Goal: Task Accomplishment & Management: Manage account settings

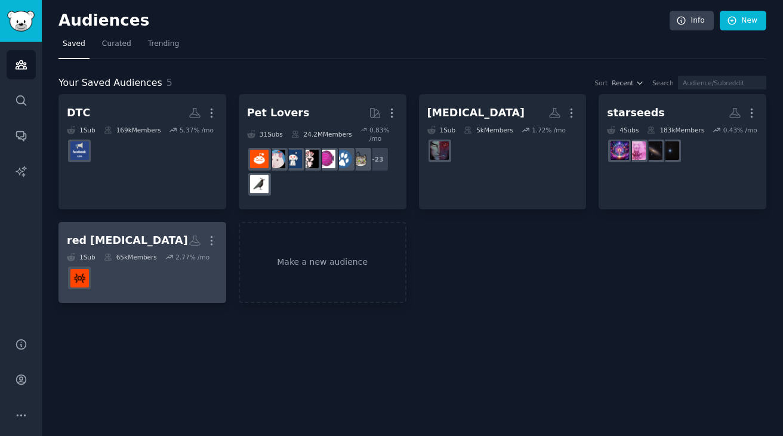
click at [152, 249] on h2 "red light therapy More" at bounding box center [142, 240] width 151 height 21
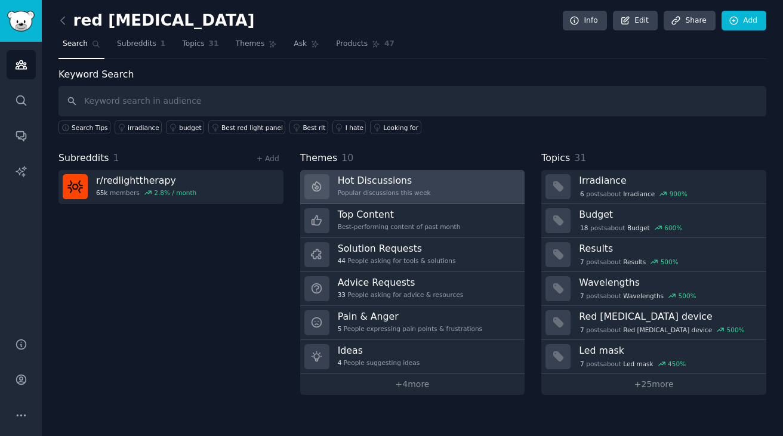
click at [400, 182] on h3 "Hot Discussions" at bounding box center [384, 180] width 93 height 13
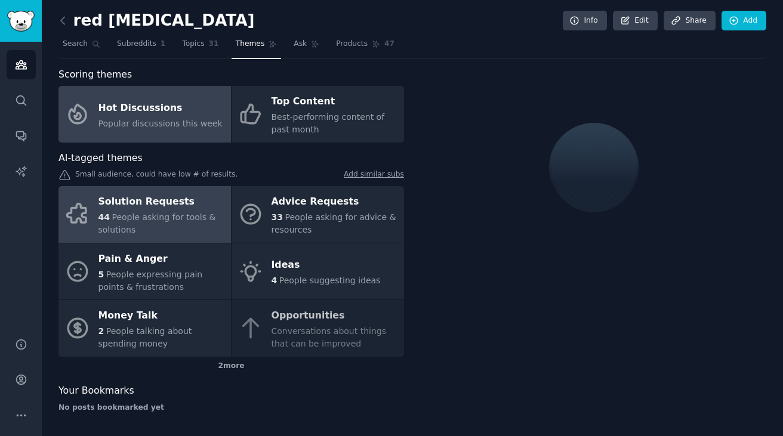
click at [165, 214] on span "People asking for tools & solutions" at bounding box center [157, 223] width 118 height 22
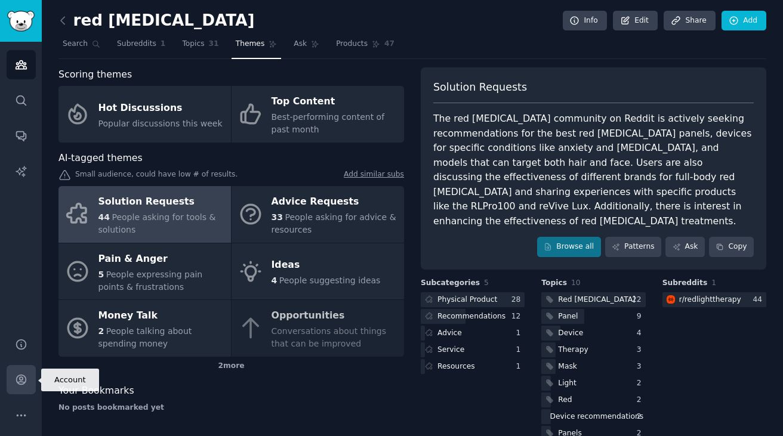
click at [18, 373] on icon "Sidebar" at bounding box center [21, 379] width 13 height 13
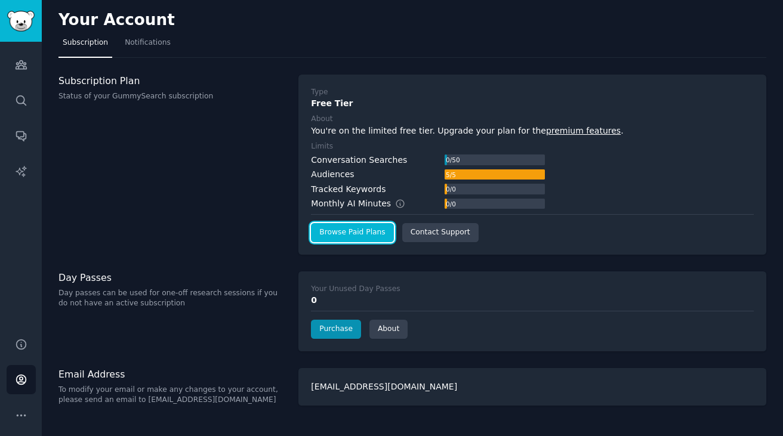
click at [371, 235] on link "Browse Paid Plans" at bounding box center [352, 232] width 82 height 19
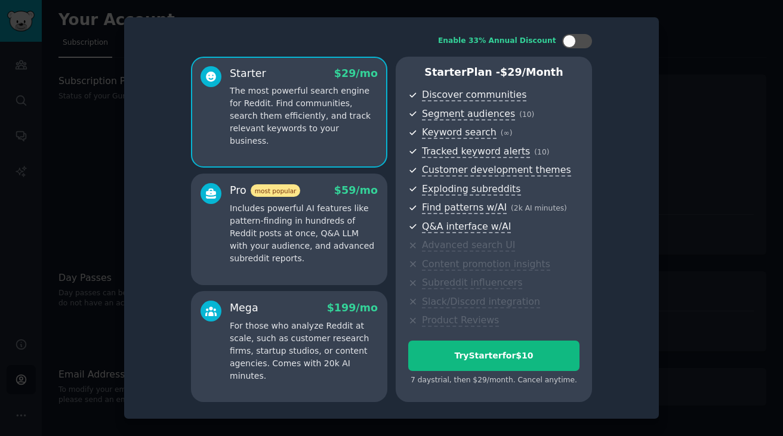
click at [310, 233] on p "Includes powerful AI features like pattern-finding in hundreds of Reddit posts …" at bounding box center [304, 233] width 148 height 63
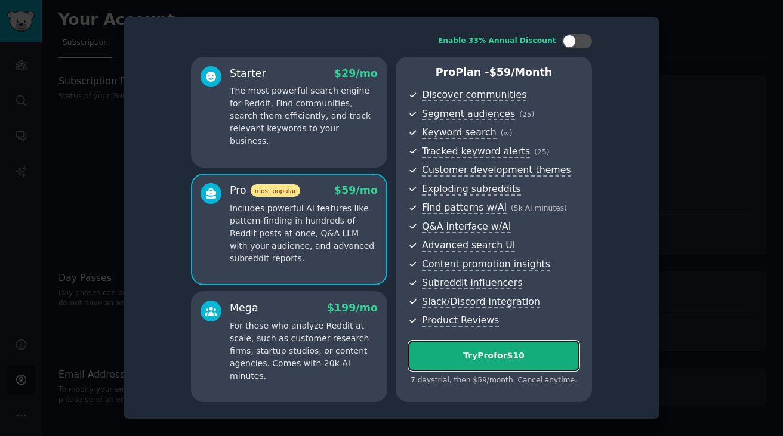
click at [451, 352] on div "Try Pro for $10" at bounding box center [494, 356] width 170 height 13
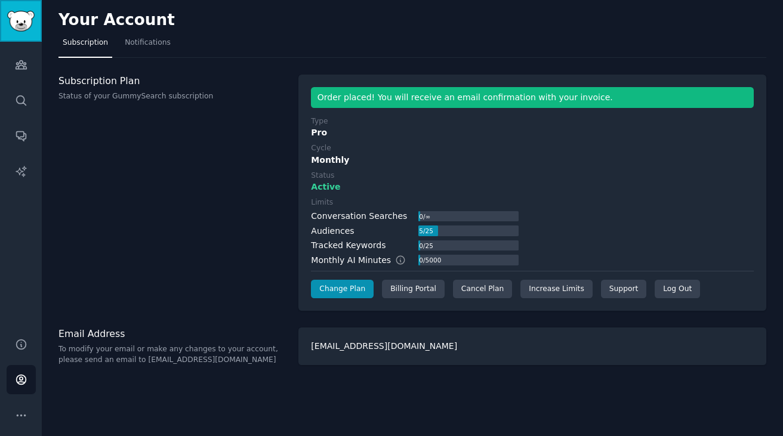
click at [29, 24] on img "Sidebar" at bounding box center [20, 21] width 27 height 21
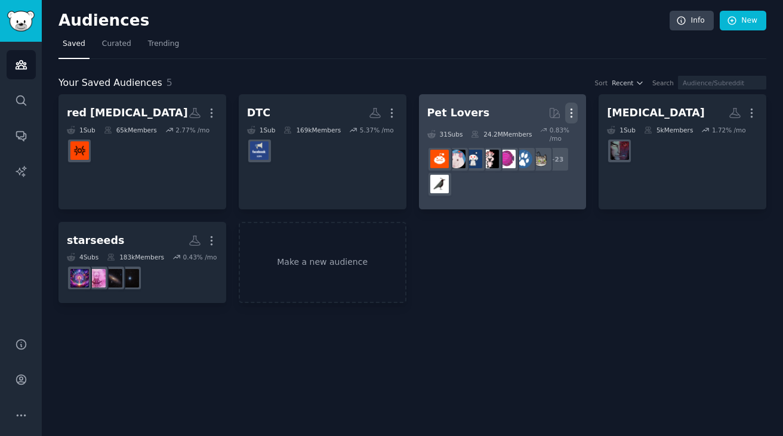
click at [570, 113] on icon "button" at bounding box center [571, 113] width 13 height 13
click at [547, 137] on p "Delete" at bounding box center [538, 138] width 27 height 13
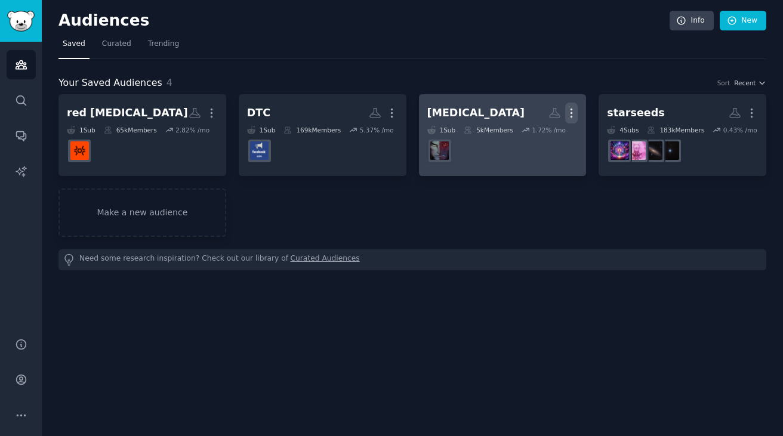
click at [571, 111] on icon "button" at bounding box center [571, 113] width 13 height 13
click at [545, 135] on p "Delete" at bounding box center [538, 138] width 27 height 13
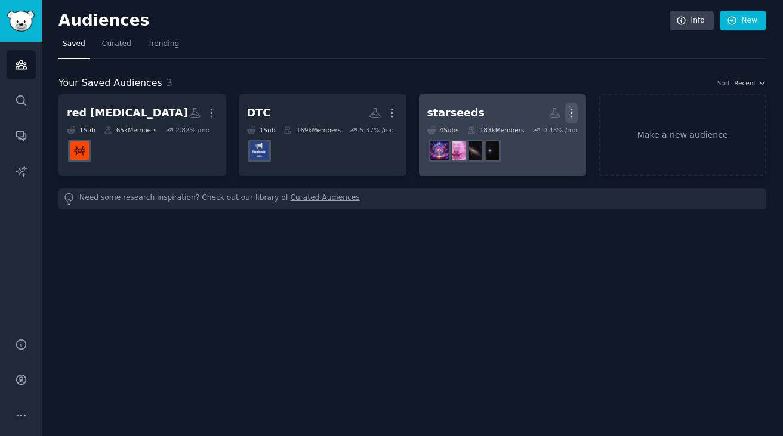
click at [567, 110] on icon "button" at bounding box center [571, 113] width 13 height 13
click at [542, 135] on p "Delete" at bounding box center [538, 138] width 27 height 13
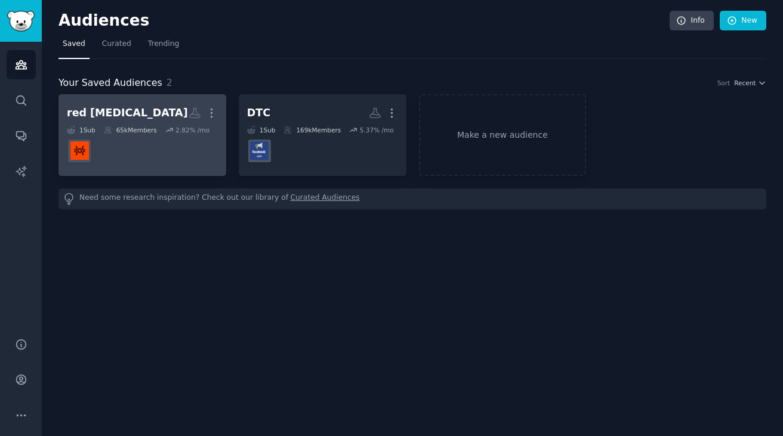
click at [120, 112] on div "red [MEDICAL_DATA]" at bounding box center [127, 113] width 121 height 15
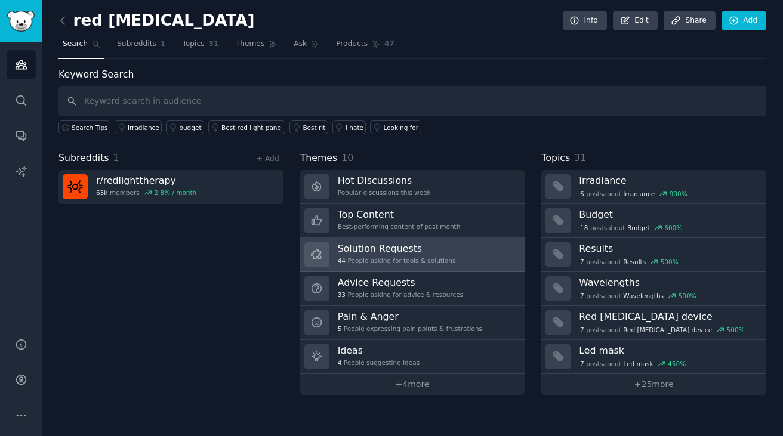
click at [378, 256] on div "Solution Requests 44 People asking for tools & solutions" at bounding box center [397, 254] width 118 height 25
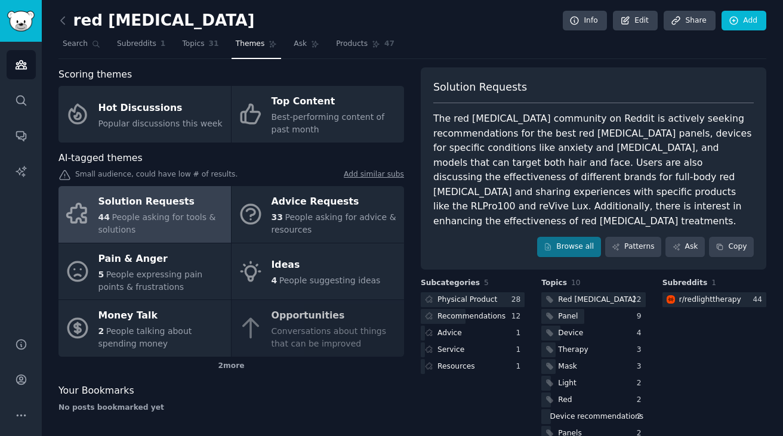
scroll to position [25, 0]
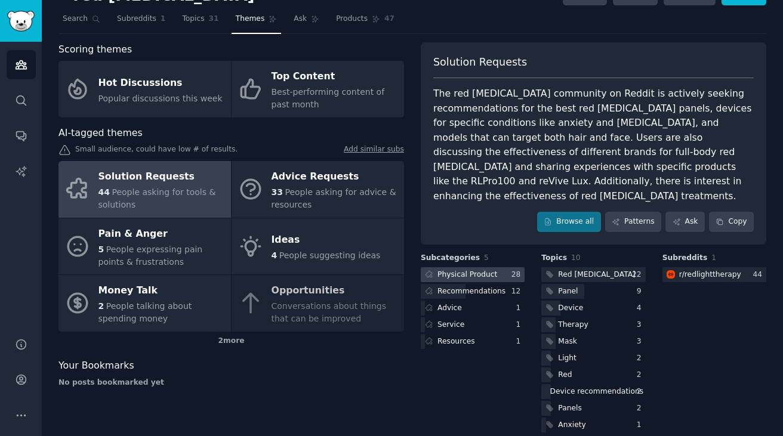
click at [479, 270] on div "Physical Product" at bounding box center [467, 275] width 60 height 11
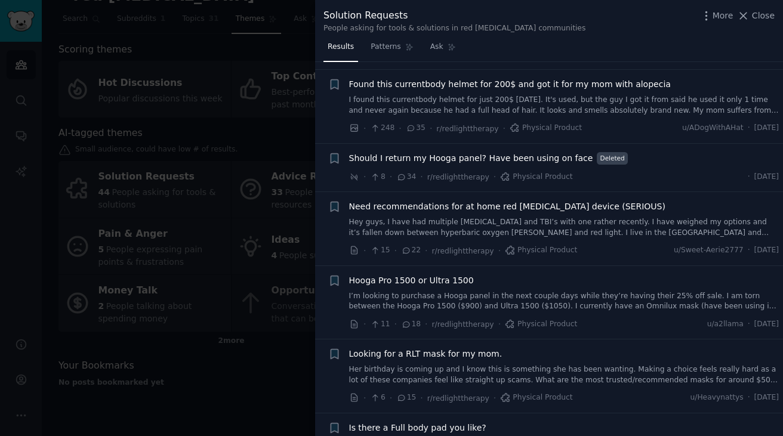
scroll to position [150, 0]
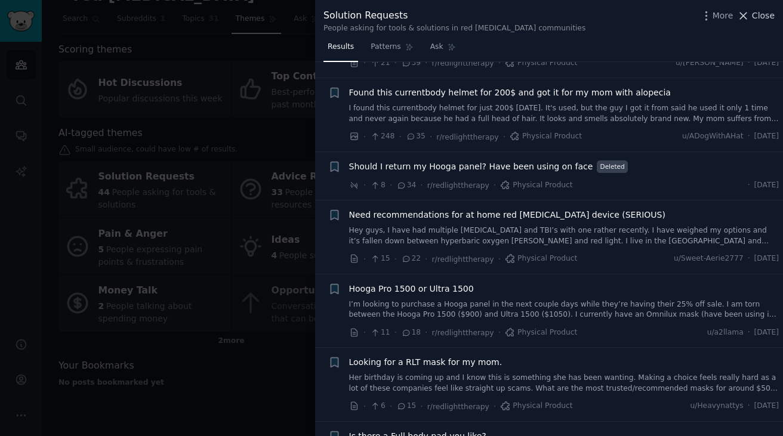
click at [752, 14] on button "Close" at bounding box center [756, 16] width 38 height 13
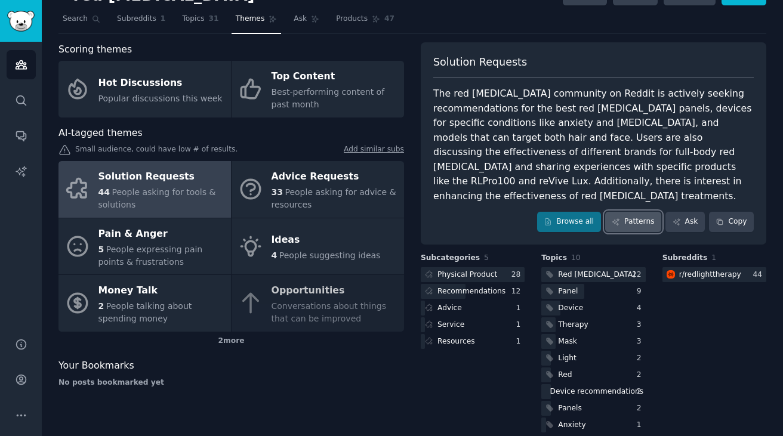
click at [642, 212] on link "Patterns" at bounding box center [633, 222] width 56 height 20
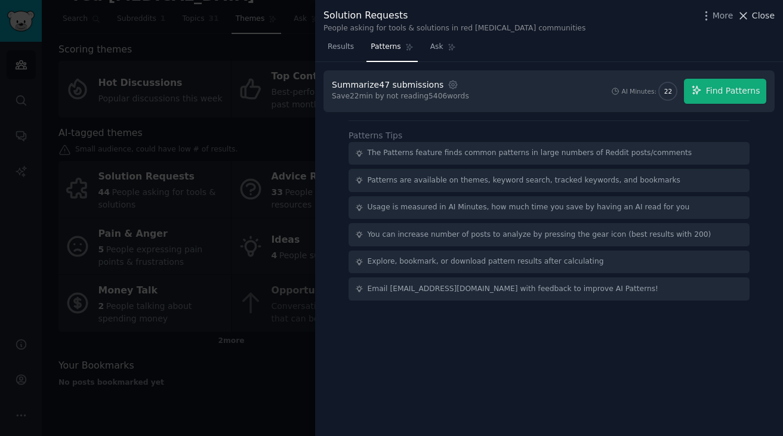
click at [756, 13] on span "Close" at bounding box center [763, 16] width 23 height 13
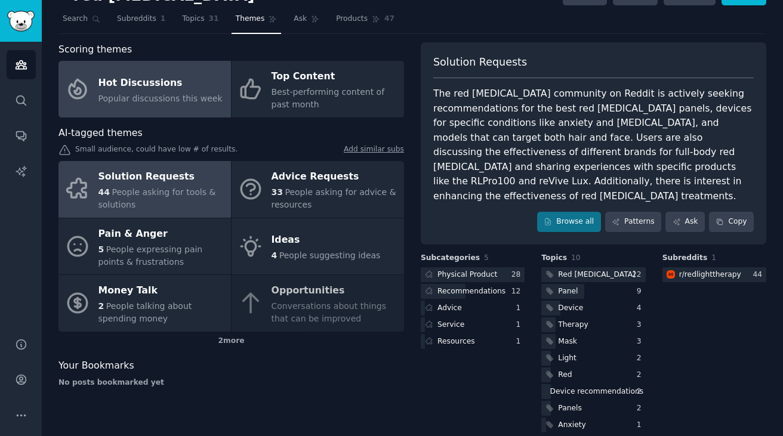
click at [109, 88] on div "Hot Discussions" at bounding box center [160, 82] width 124 height 19
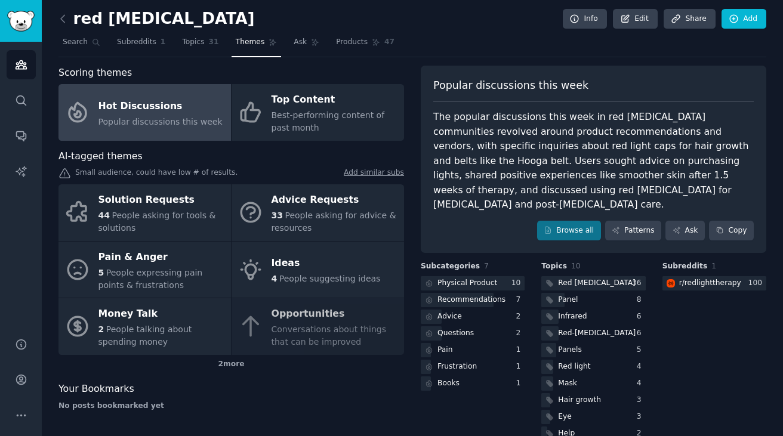
scroll to position [11, 0]
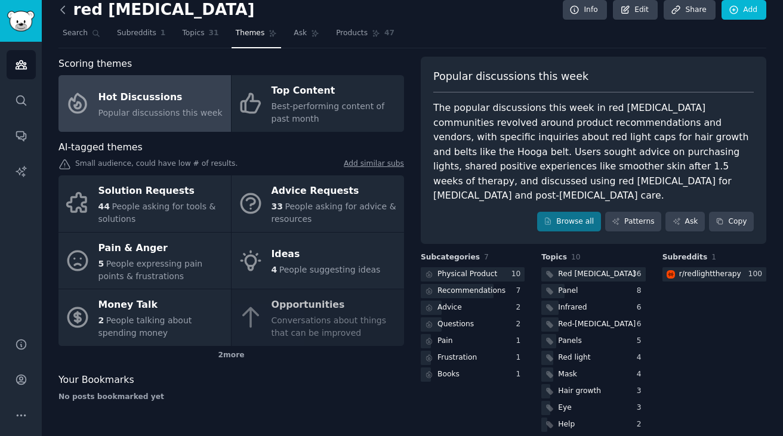
click at [62, 11] on icon at bounding box center [63, 9] width 4 height 7
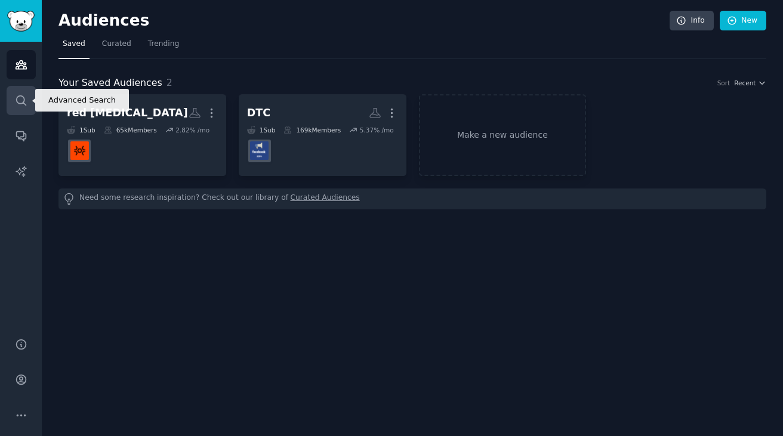
click at [27, 101] on link "Search" at bounding box center [21, 100] width 29 height 29
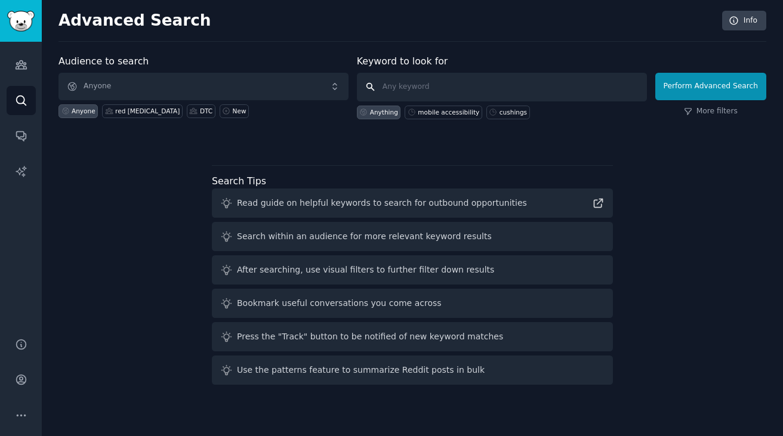
click at [435, 85] on input "text" at bounding box center [502, 87] width 290 height 29
click at [443, 109] on div "mobile accessibility" at bounding box center [448, 112] width 61 height 8
type input "mobile accessibility"
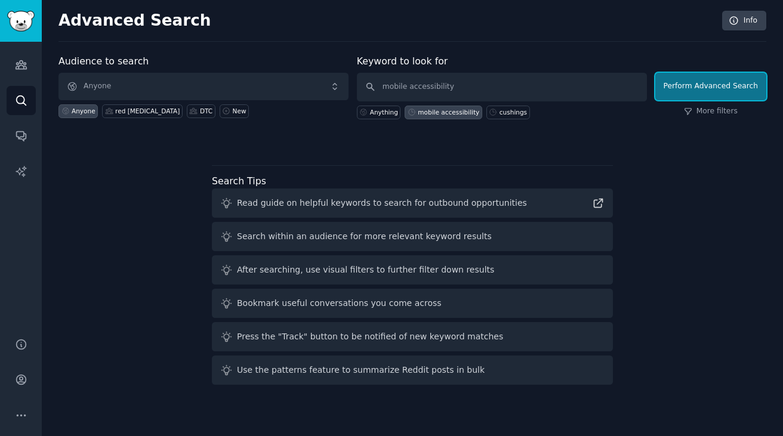
click at [682, 97] on button "Perform Advanced Search" at bounding box center [710, 86] width 111 height 27
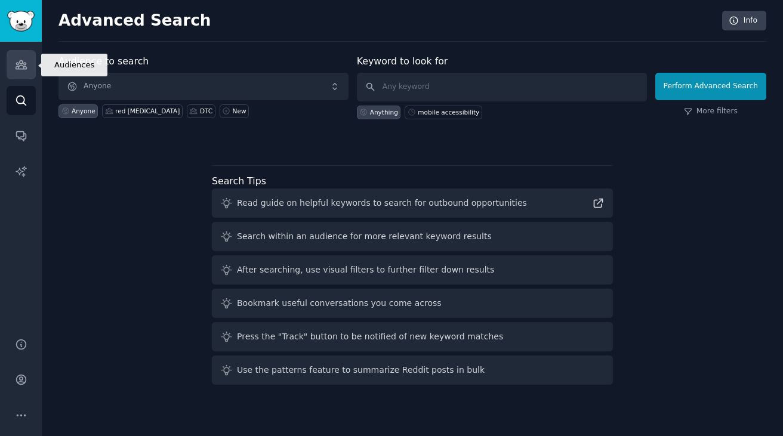
click at [16, 73] on link "Audiences" at bounding box center [21, 64] width 29 height 29
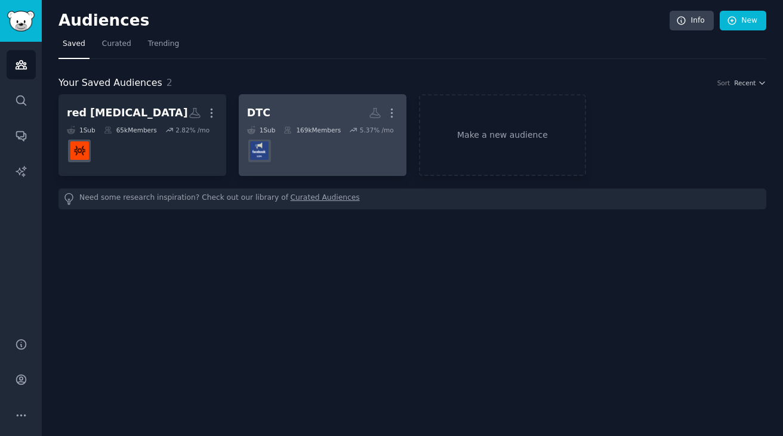
click at [333, 118] on h2 "DTC Custom Audience More" at bounding box center [322, 113] width 151 height 21
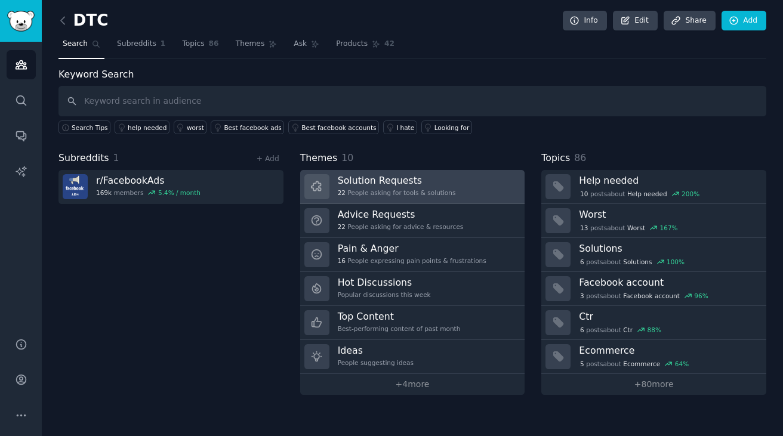
click at [367, 184] on h3 "Solution Requests" at bounding box center [397, 180] width 118 height 13
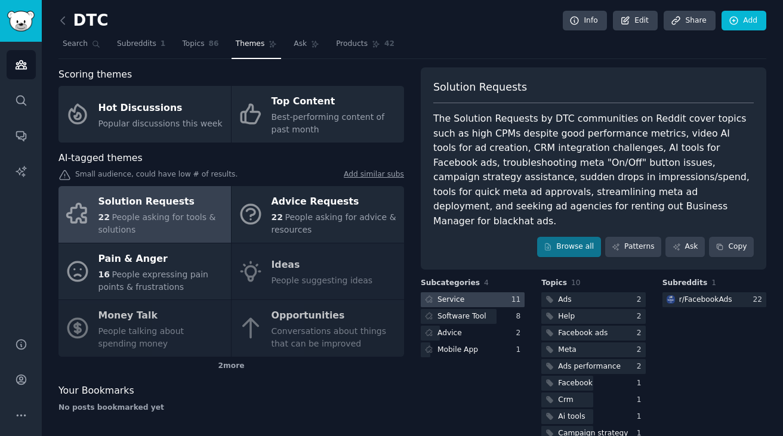
click at [464, 292] on div at bounding box center [473, 299] width 104 height 15
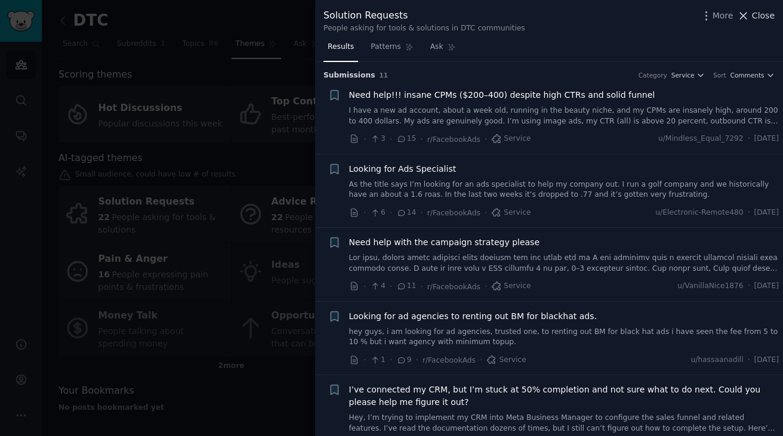
click at [758, 16] on span "Close" at bounding box center [763, 16] width 23 height 13
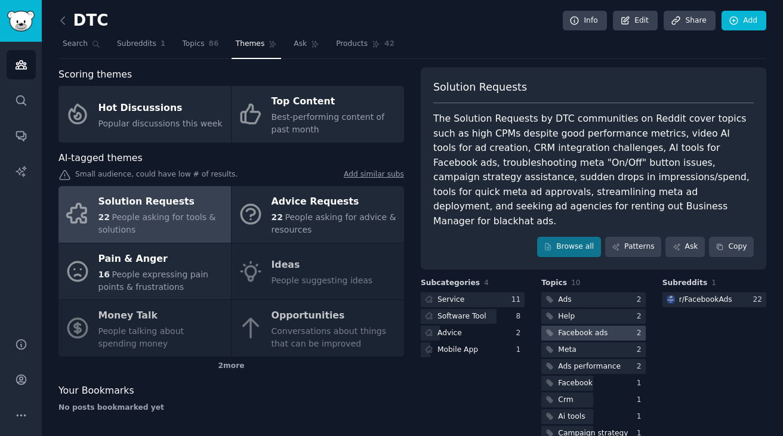
scroll to position [25, 0]
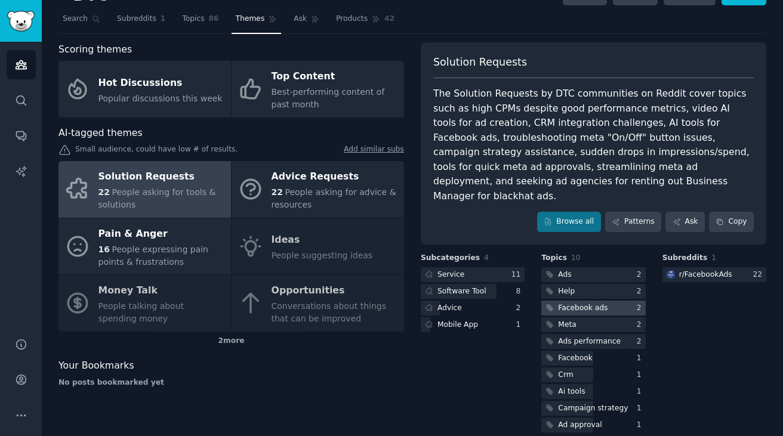
click at [574, 303] on div "Facebook ads" at bounding box center [583, 308] width 50 height 11
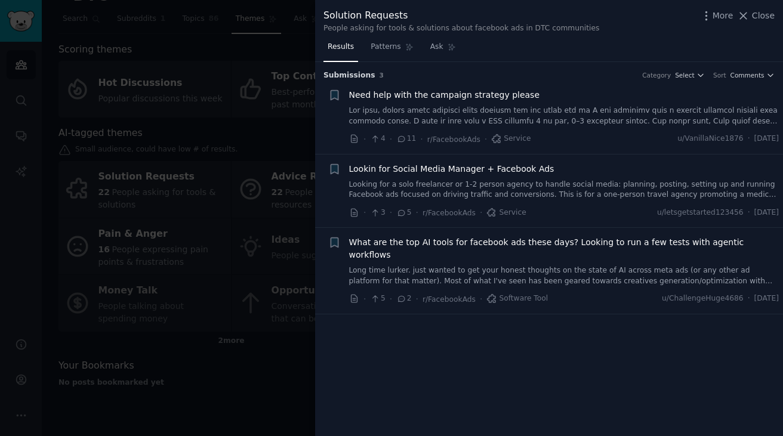
click at [526, 265] on link "Long time lurker. just wanted to get your honest thoughts on the state of AI ac…" at bounding box center [564, 275] width 430 height 21
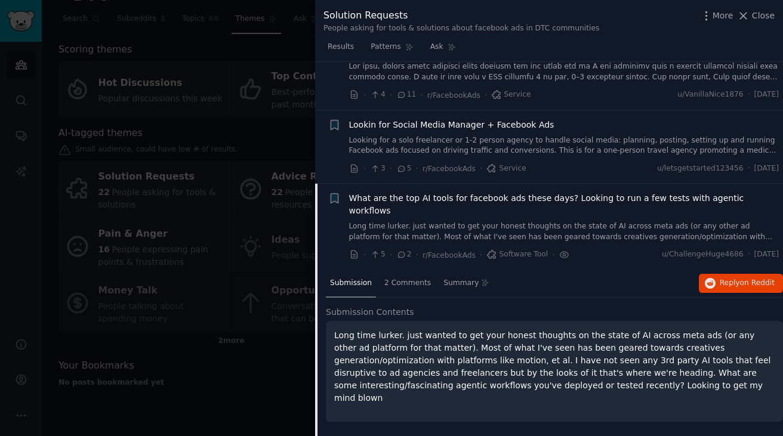
scroll to position [44, 0]
click at [419, 278] on span "2 Comments" at bounding box center [407, 283] width 47 height 11
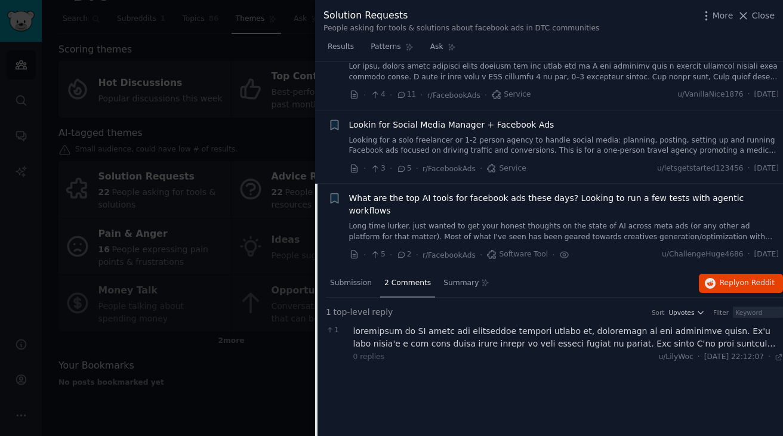
click at [435, 331] on div at bounding box center [568, 337] width 430 height 25
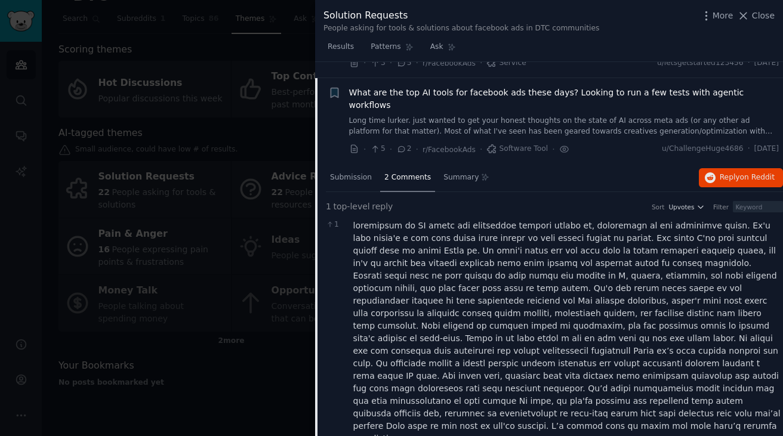
scroll to position [150, 0]
click at [770, 17] on span "Close" at bounding box center [763, 16] width 23 height 13
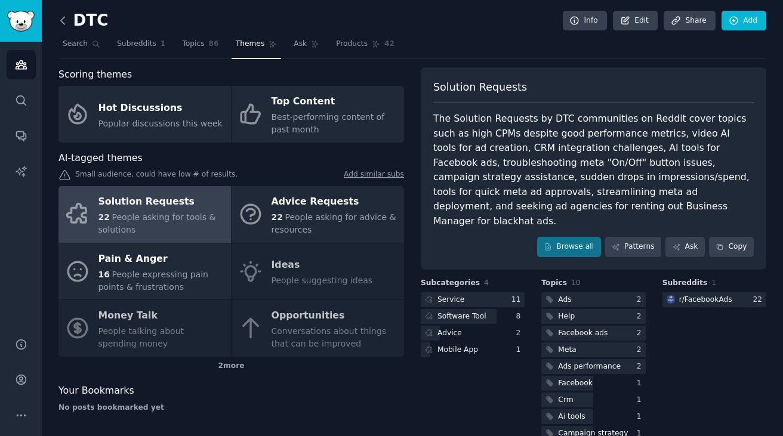
click at [66, 26] on icon at bounding box center [63, 20] width 13 height 13
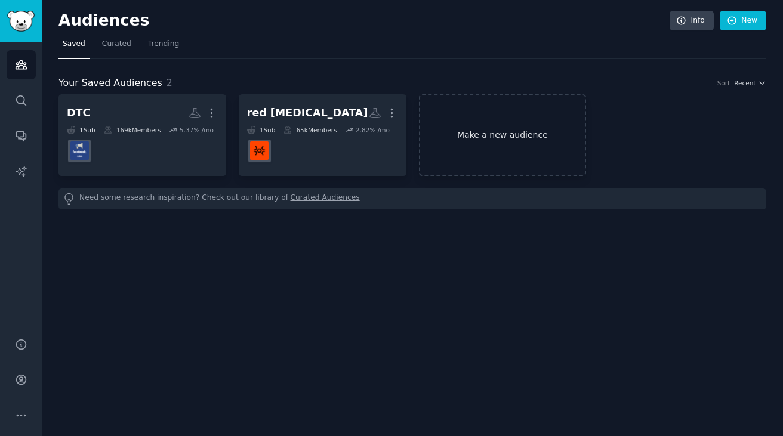
click at [523, 129] on link "Make a new audience" at bounding box center [503, 135] width 168 height 82
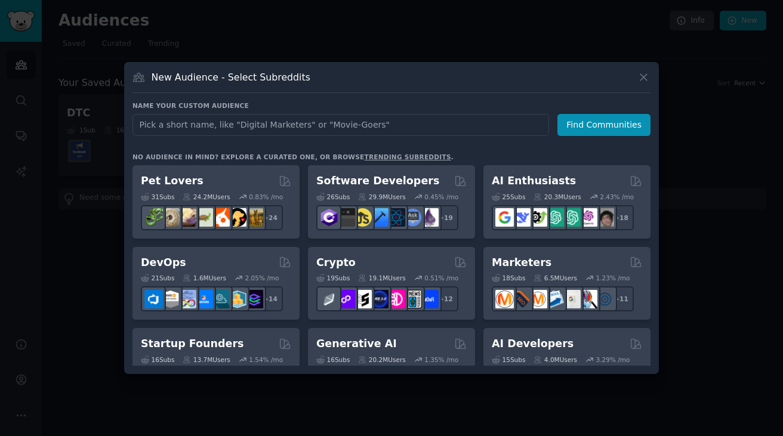
click at [487, 123] on input "text" at bounding box center [340, 125] width 416 height 22
type input "i"
type input "ios games"
click at [605, 131] on button "Find Communities" at bounding box center [603, 125] width 93 height 22
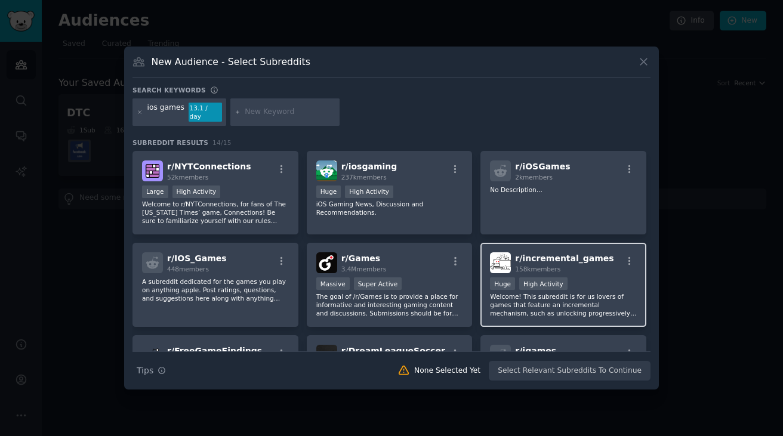
click at [586, 301] on p "Welcome! This subreddit is for us lovers of games that feature an incremental m…" at bounding box center [563, 304] width 147 height 25
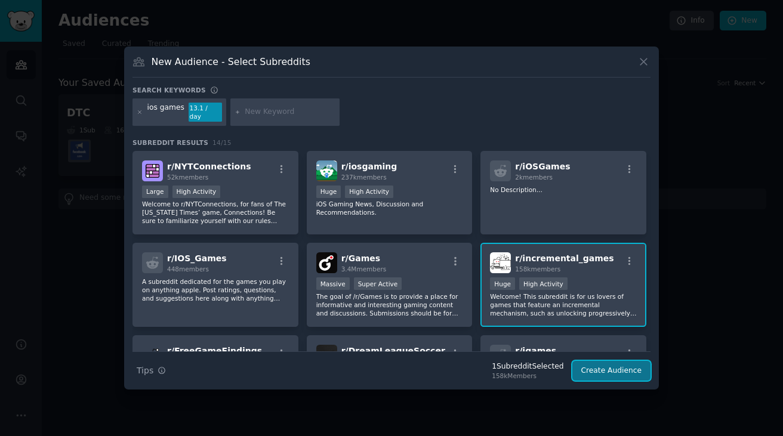
click at [594, 363] on button "Create Audience" at bounding box center [611, 371] width 79 height 20
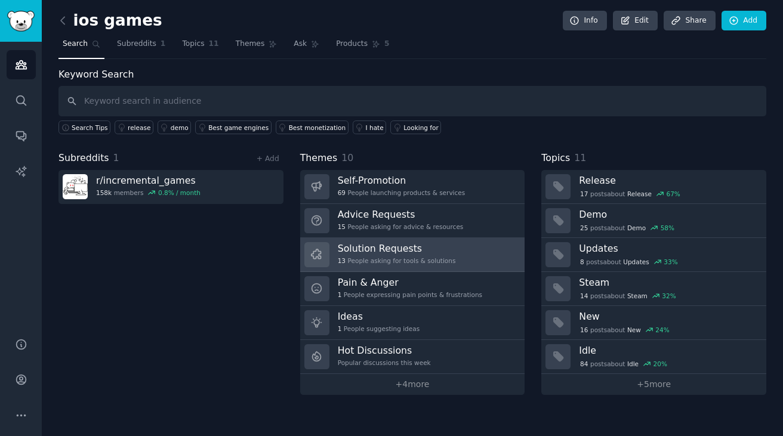
click at [411, 249] on h3 "Solution Requests" at bounding box center [397, 248] width 118 height 13
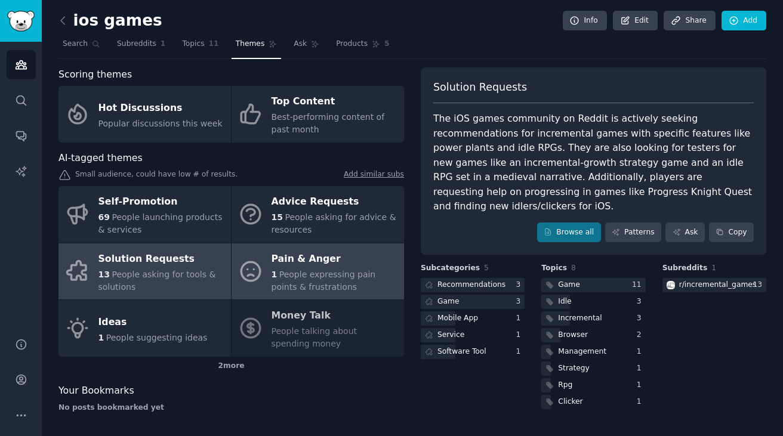
click at [301, 263] on div "Pain & Anger" at bounding box center [334, 258] width 126 height 19
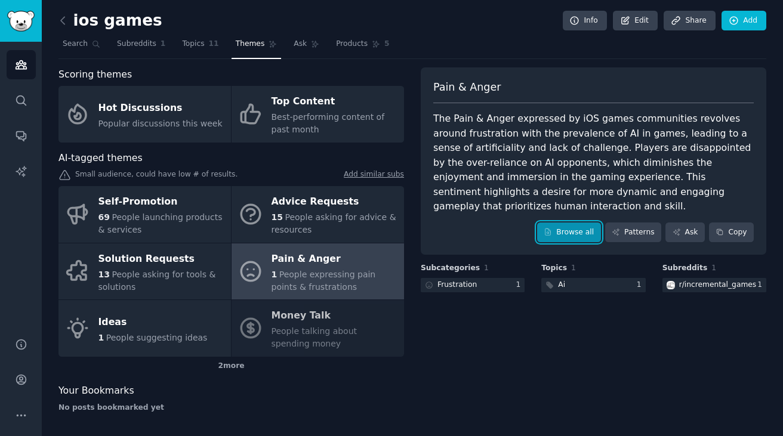
click at [558, 231] on link "Browse all" at bounding box center [569, 233] width 64 height 20
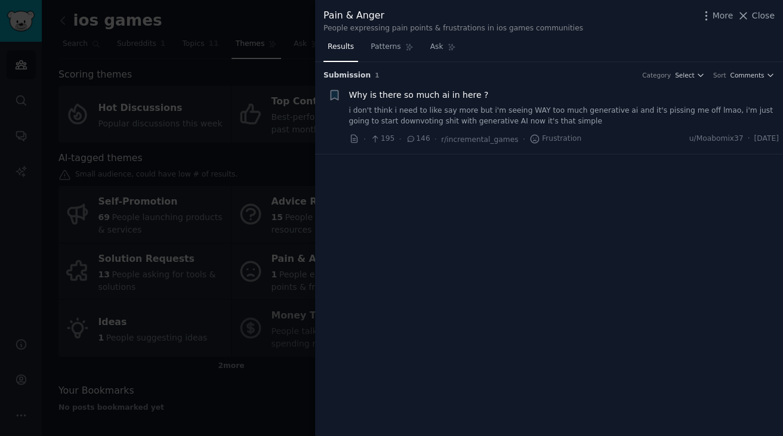
click at [480, 121] on link "i don't think i need to like say more but i'm seeing WAY too much generative ai…" at bounding box center [564, 116] width 430 height 21
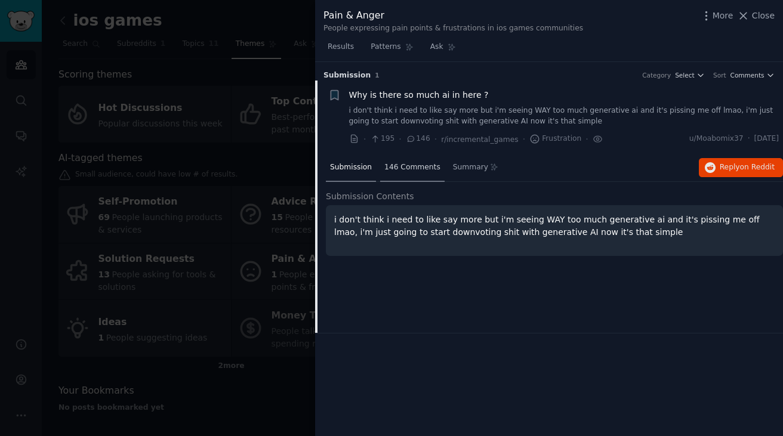
click at [402, 165] on span "146 Comments" at bounding box center [412, 167] width 56 height 11
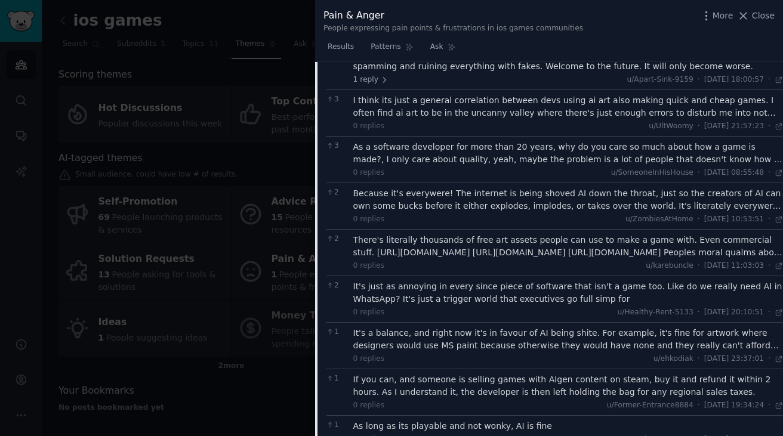
scroll to position [930, 0]
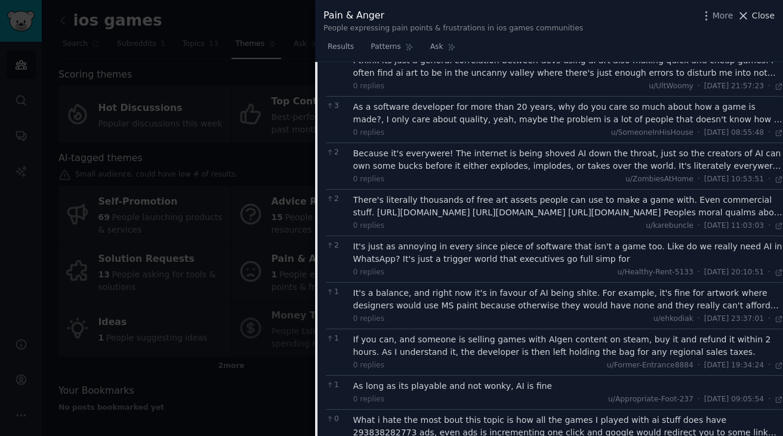
click at [765, 16] on span "Close" at bounding box center [763, 16] width 23 height 13
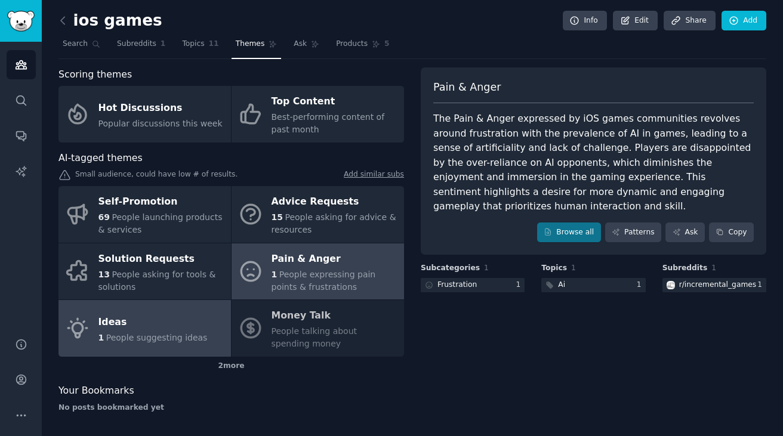
click at [131, 330] on div "Ideas" at bounding box center [152, 322] width 109 height 19
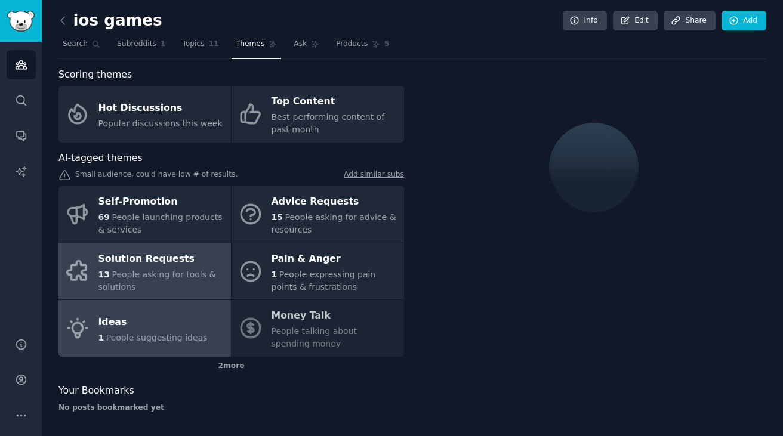
click at [160, 274] on span "People asking for tools & solutions" at bounding box center [157, 281] width 118 height 22
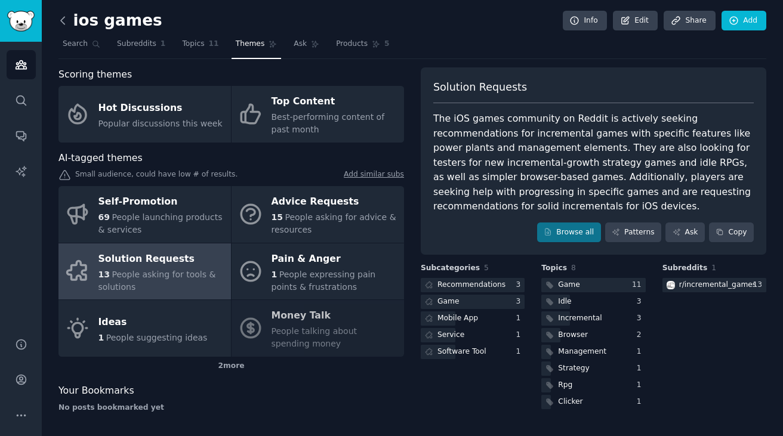
click at [66, 23] on icon at bounding box center [63, 20] width 13 height 13
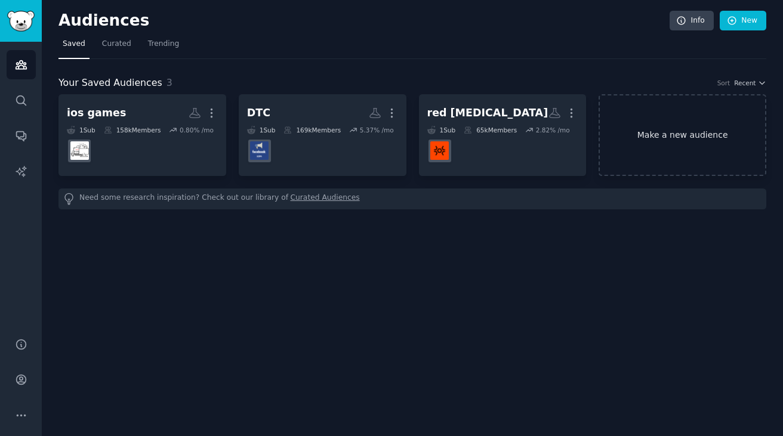
click at [699, 131] on link "Make a new audience" at bounding box center [682, 135] width 168 height 82
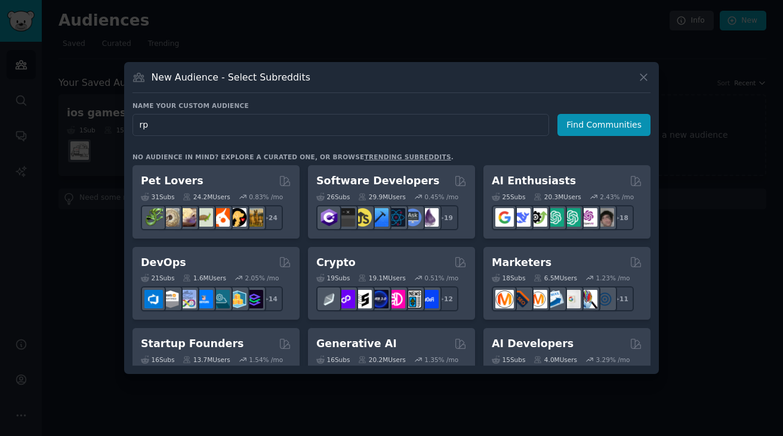
type input "r"
type input "a"
type input "m"
type input "ios rpg"
click at [616, 129] on button "Find Communities" at bounding box center [603, 125] width 93 height 22
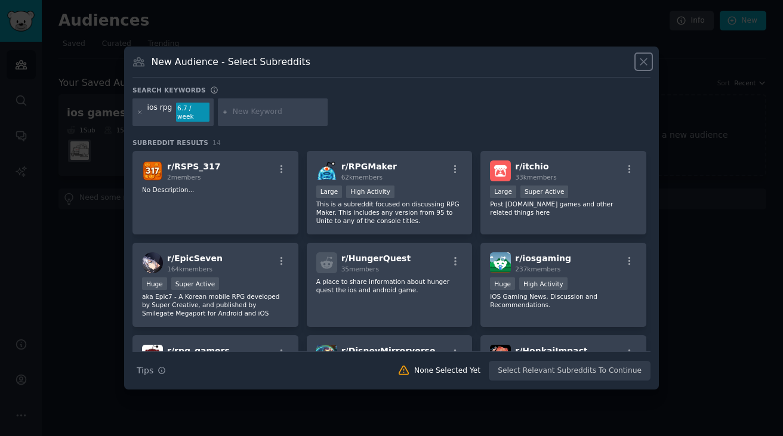
click at [647, 69] on button at bounding box center [644, 62] width 14 height 14
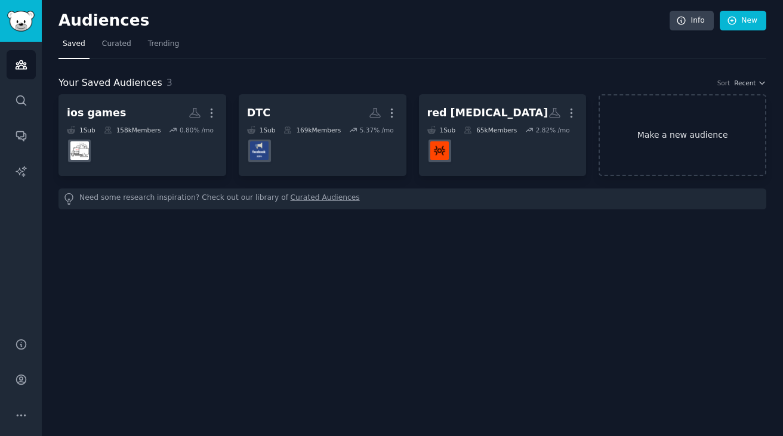
click at [647, 144] on link "Make a new audience" at bounding box center [682, 135] width 168 height 82
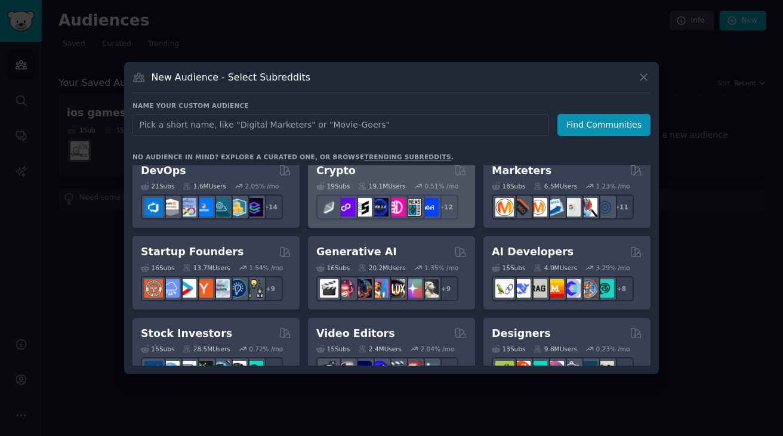
scroll to position [100, 0]
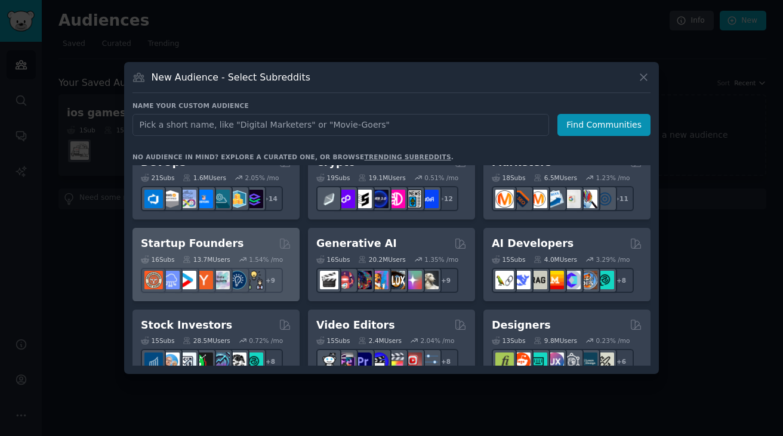
click at [211, 245] on h2 "Startup Founders" at bounding box center [192, 243] width 103 height 15
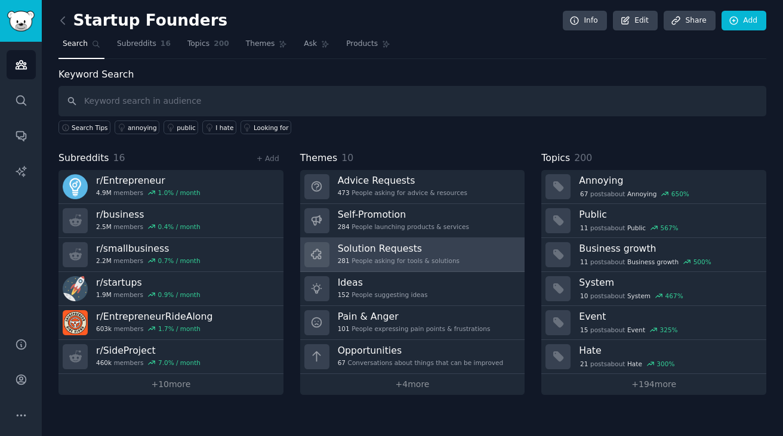
click at [364, 245] on h3 "Solution Requests" at bounding box center [399, 248] width 122 height 13
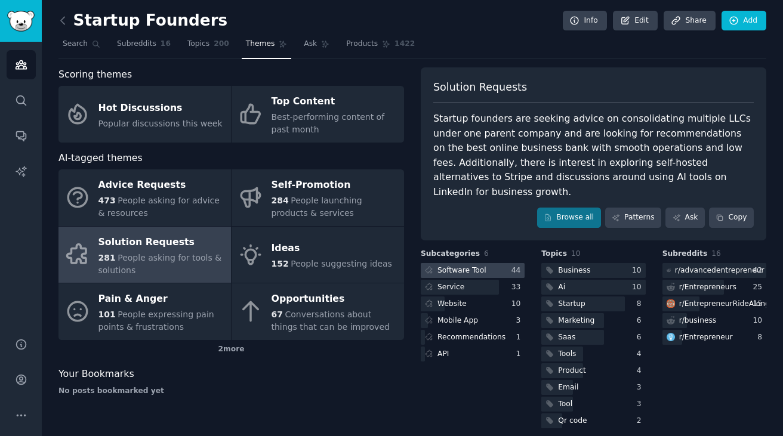
click at [487, 263] on div at bounding box center [473, 270] width 104 height 15
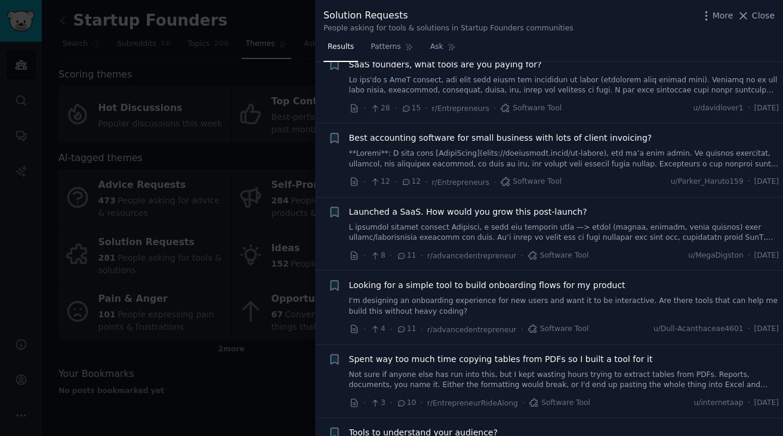
scroll to position [110, 0]
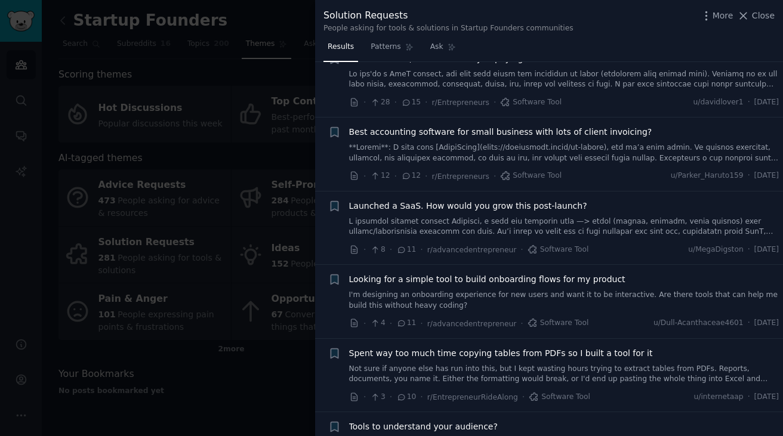
click at [481, 296] on link "I'm designing an onboarding experience for new users and want it to be interact…" at bounding box center [564, 300] width 430 height 21
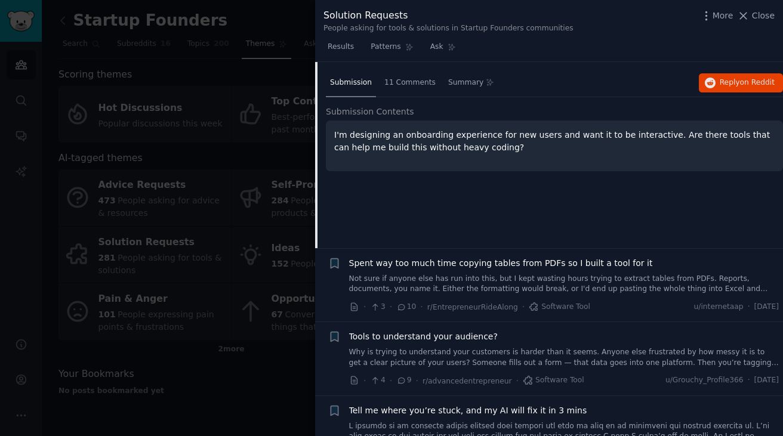
scroll to position [399, 0]
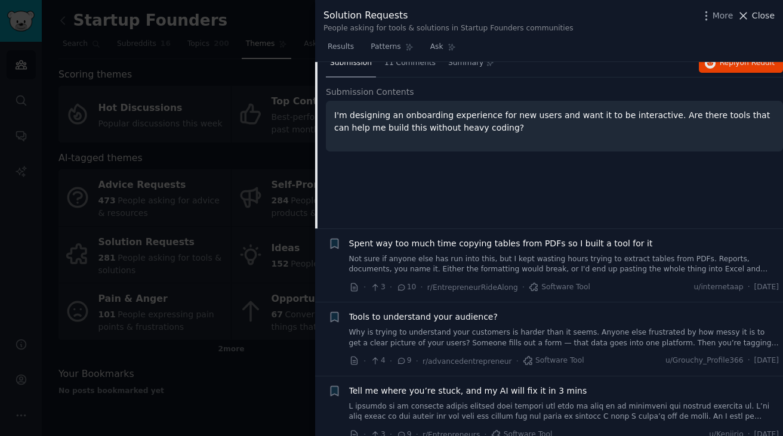
click at [751, 16] on button "Close" at bounding box center [756, 16] width 38 height 13
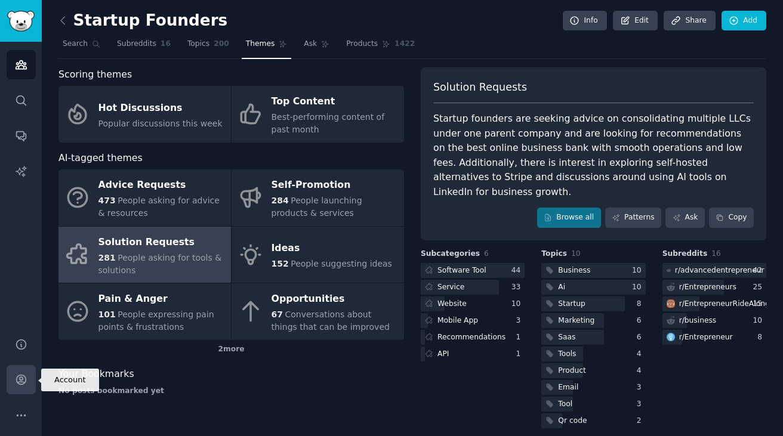
click at [23, 378] on icon "Sidebar" at bounding box center [21, 379] width 13 height 13
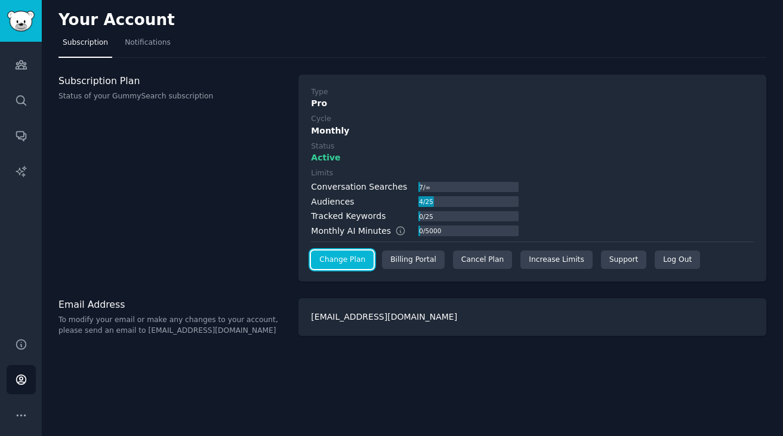
click at [357, 261] on link "Change Plan" at bounding box center [342, 260] width 63 height 19
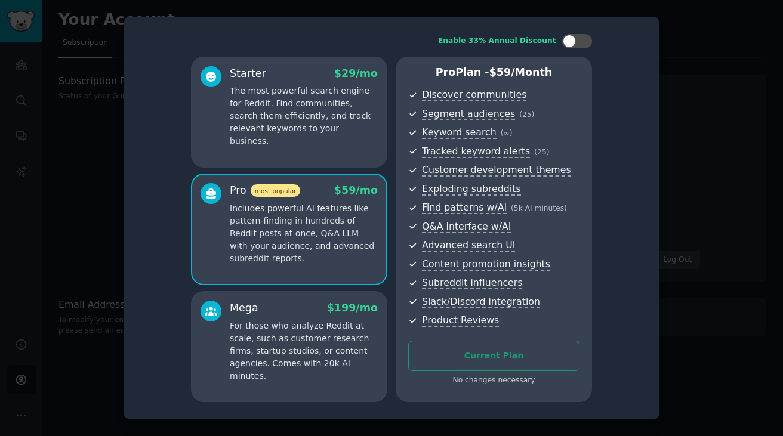
click at [316, 237] on p "Includes powerful AI features like pattern-finding in hundreds of Reddit posts …" at bounding box center [304, 233] width 148 height 63
click at [484, 354] on div "Current Plan No changes necessary" at bounding box center [493, 363] width 171 height 45
click at [680, 33] on div at bounding box center [391, 218] width 783 height 436
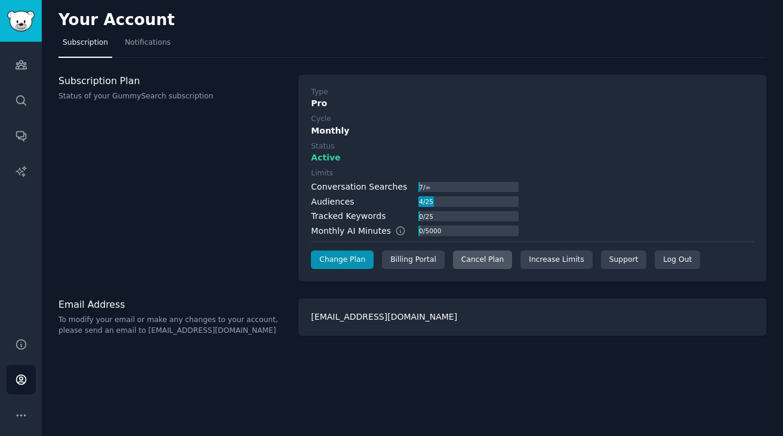
click at [481, 258] on div "Cancel Plan" at bounding box center [482, 260] width 59 height 19
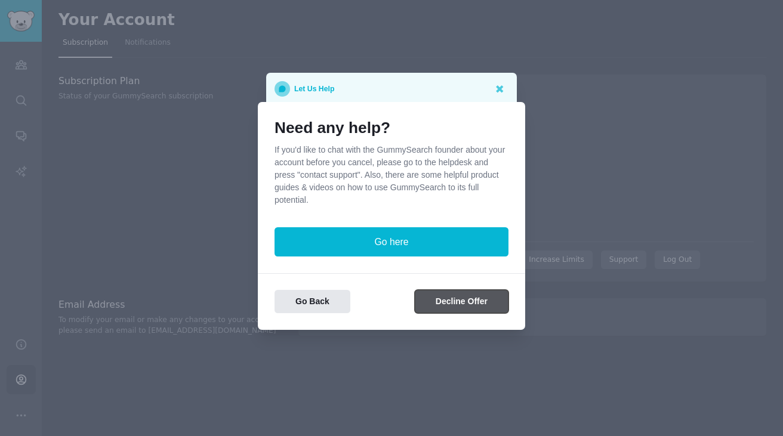
click at [465, 307] on button "Decline Offer" at bounding box center [462, 301] width 94 height 23
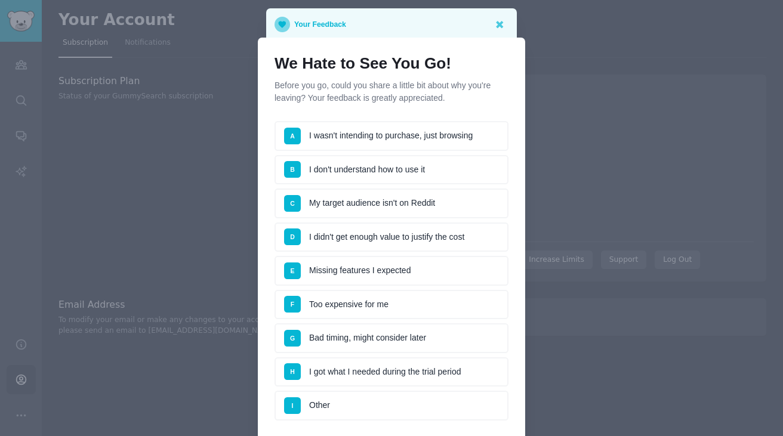
click at [443, 171] on li "B I don't understand how to use it" at bounding box center [391, 170] width 234 height 30
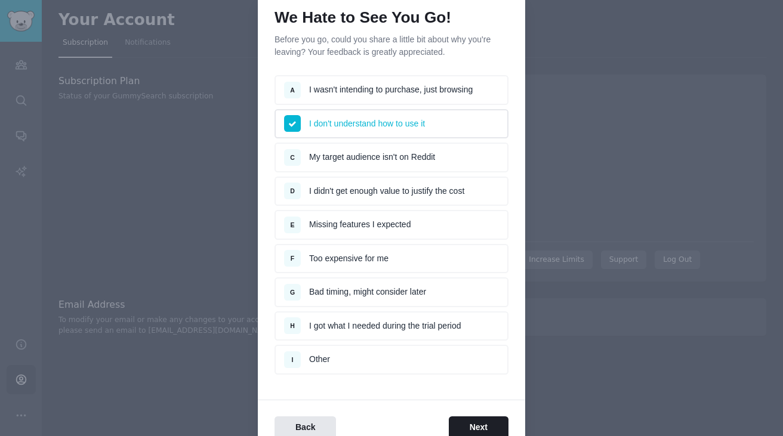
scroll to position [107, 0]
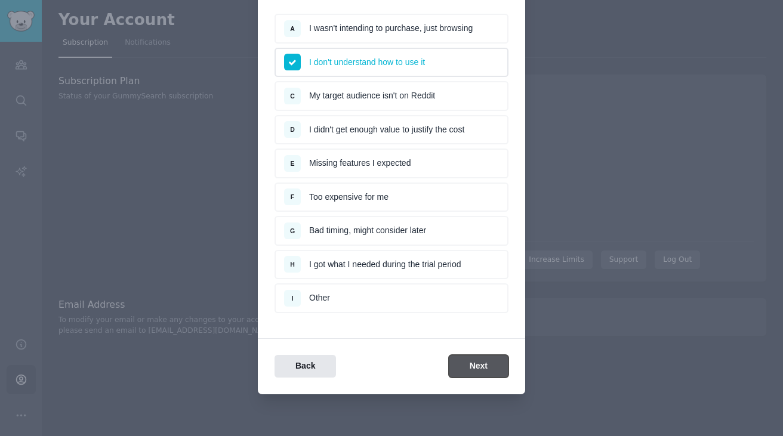
click at [463, 367] on button "Next" at bounding box center [479, 366] width 60 height 23
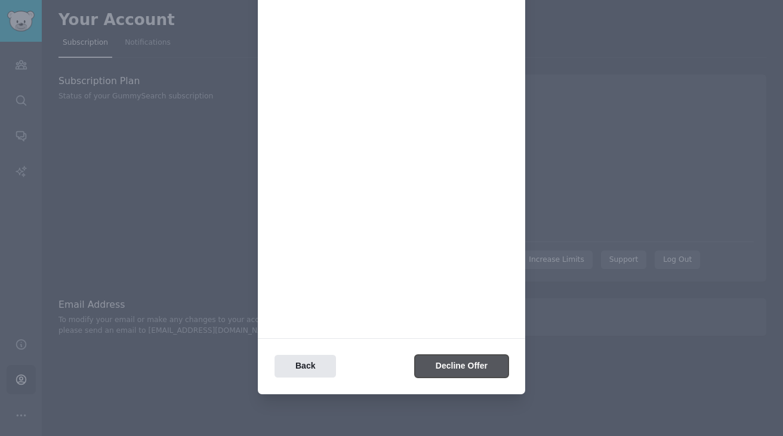
scroll to position [0, 0]
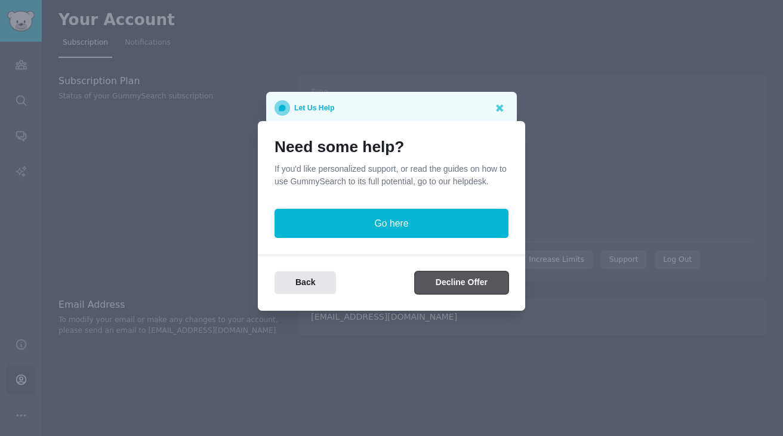
click at [447, 289] on button "Decline Offer" at bounding box center [462, 282] width 94 height 23
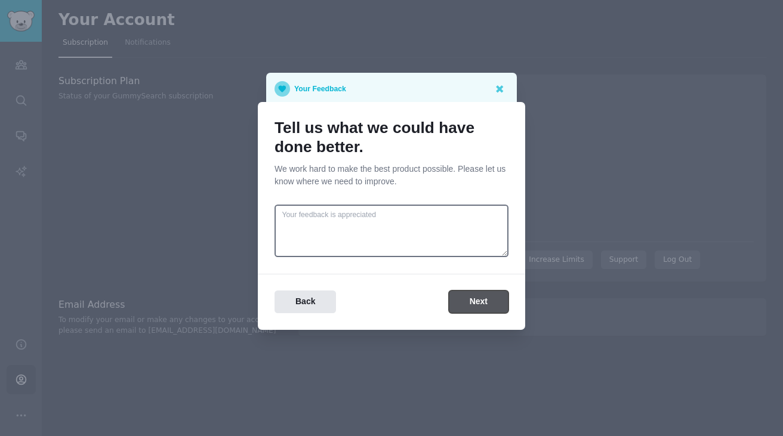
click at [457, 294] on button "Next" at bounding box center [479, 302] width 60 height 23
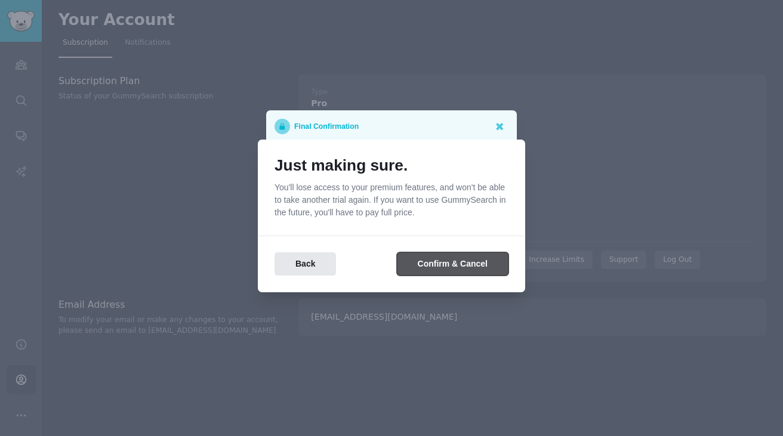
click at [452, 261] on button "Confirm & Cancel" at bounding box center [453, 263] width 112 height 23
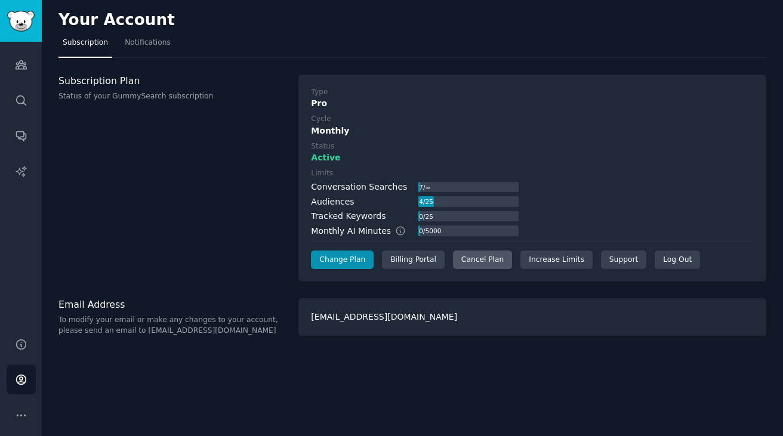
click at [480, 260] on div "Cancel Plan" at bounding box center [482, 260] width 59 height 19
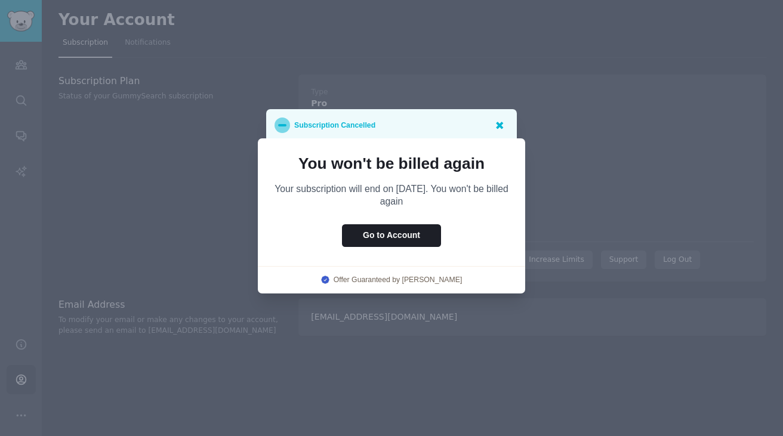
click at [501, 124] on icon at bounding box center [499, 125] width 7 height 7
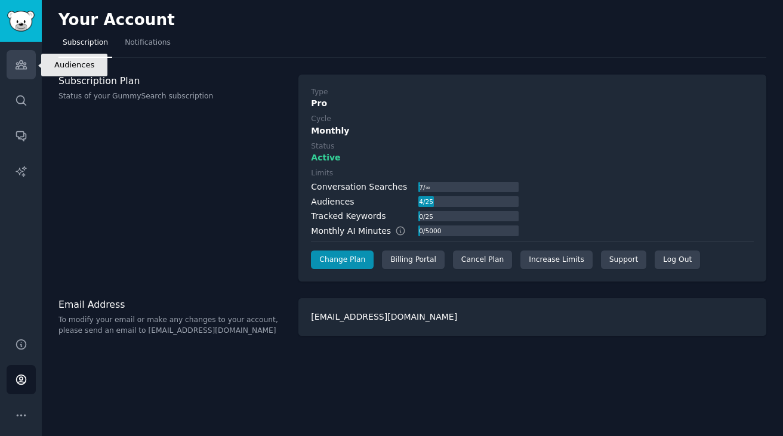
click at [21, 75] on link "Audiences" at bounding box center [21, 64] width 29 height 29
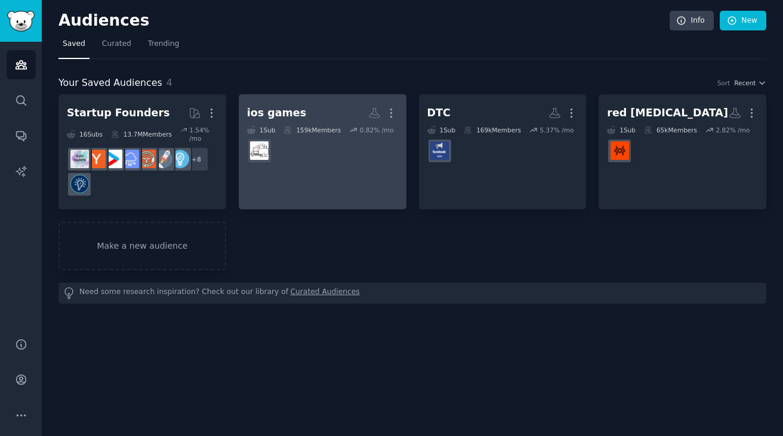
click at [298, 118] on h2 "ios games Custom Audience More" at bounding box center [322, 113] width 151 height 21
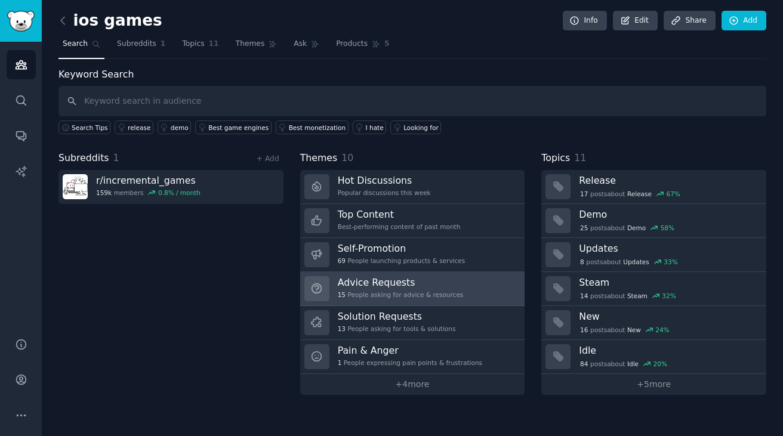
click at [388, 288] on h3 "Advice Requests" at bounding box center [401, 282] width 126 height 13
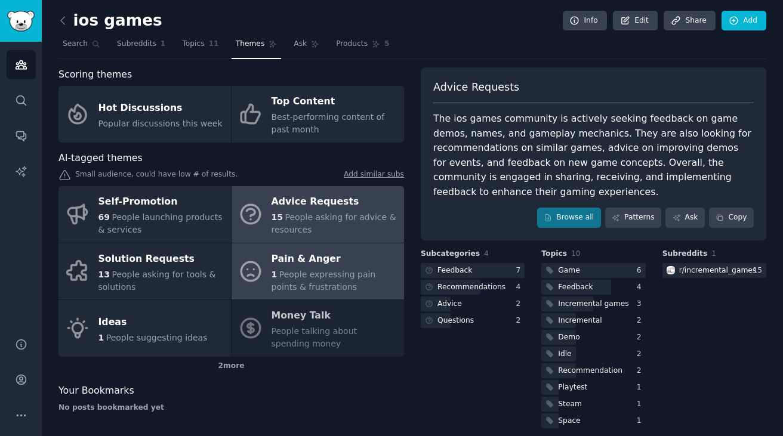
click at [339, 283] on div "1 People expressing pain points & frustrations" at bounding box center [334, 280] width 126 height 25
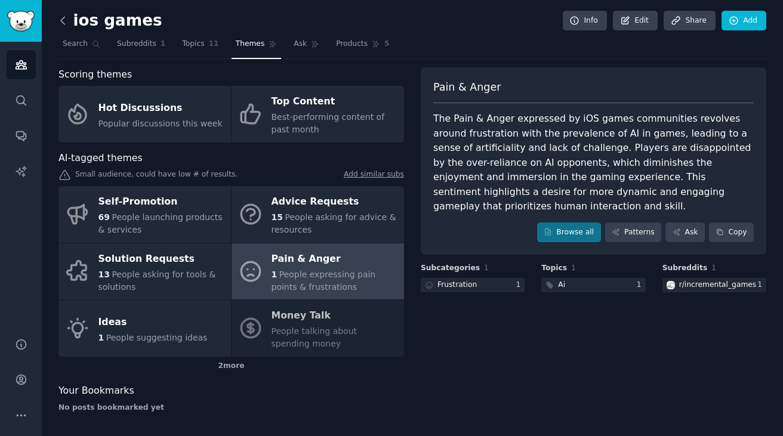
click at [60, 18] on icon at bounding box center [63, 20] width 13 height 13
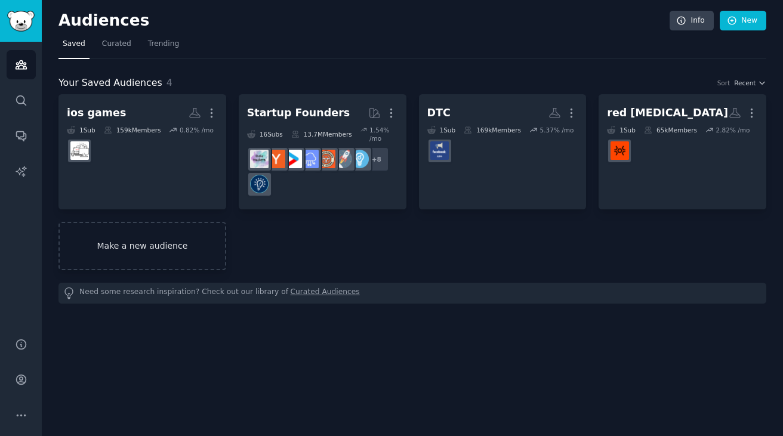
click at [156, 252] on link "Make a new audience" at bounding box center [142, 246] width 168 height 48
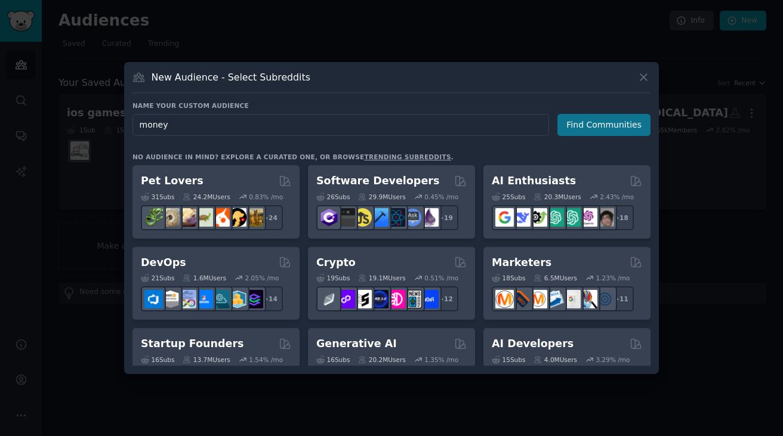
type input "money"
click at [598, 123] on button "Find Communities" at bounding box center [603, 125] width 93 height 22
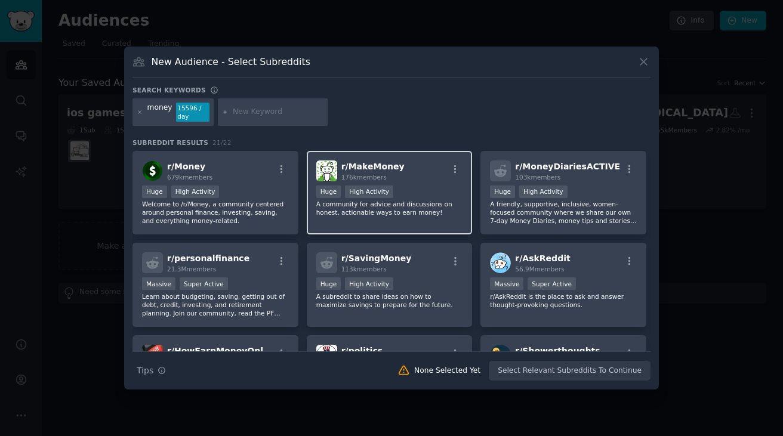
click at [408, 208] on p "A community for advice and discussions on honest, actionable ways to earn money!" at bounding box center [389, 208] width 147 height 17
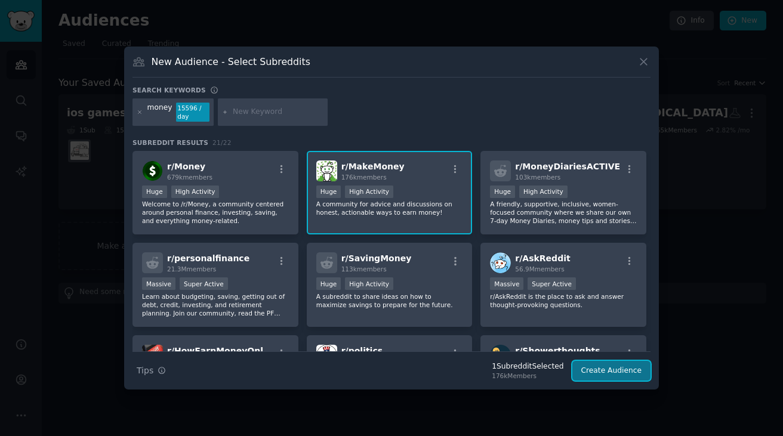
click at [594, 369] on button "Create Audience" at bounding box center [611, 371] width 79 height 20
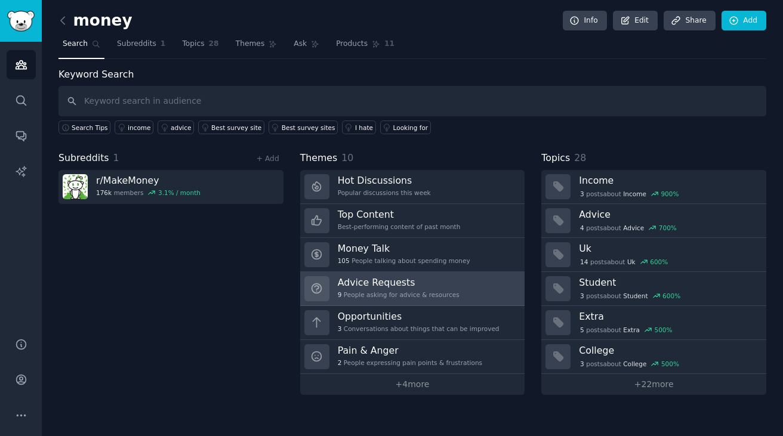
click at [454, 294] on div "9 People asking for advice & resources" at bounding box center [399, 295] width 122 height 8
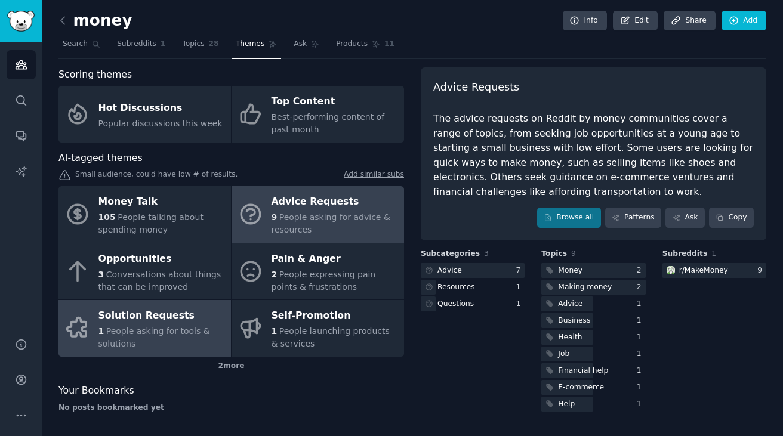
click at [141, 335] on span "People asking for tools & solutions" at bounding box center [154, 337] width 112 height 22
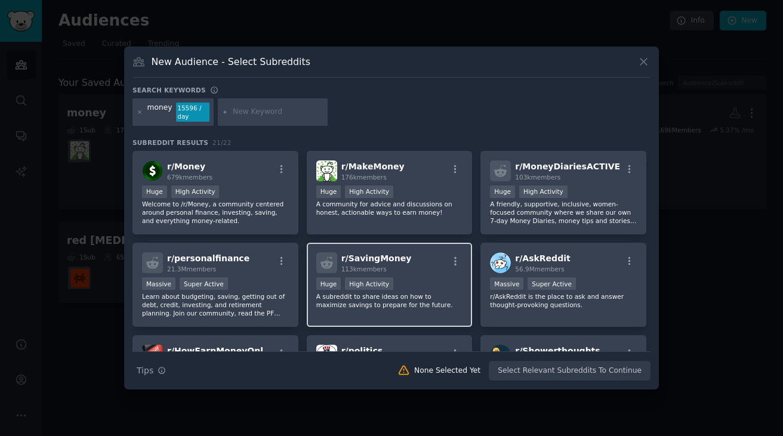
click at [368, 267] on span "113k members" at bounding box center [363, 268] width 45 height 7
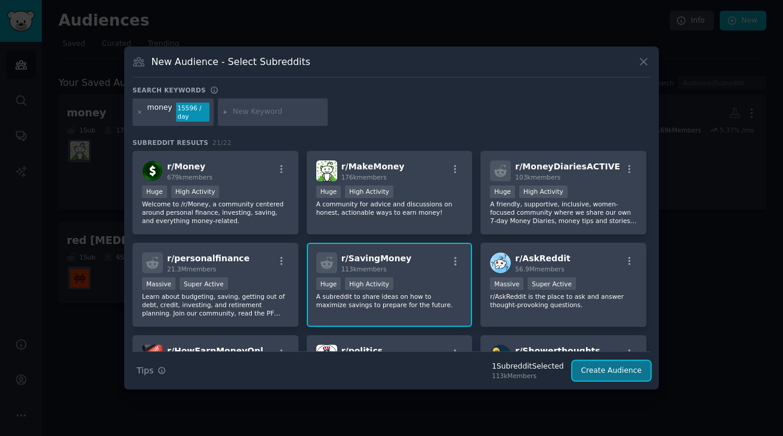
click at [634, 371] on button "Create Audience" at bounding box center [611, 371] width 79 height 20
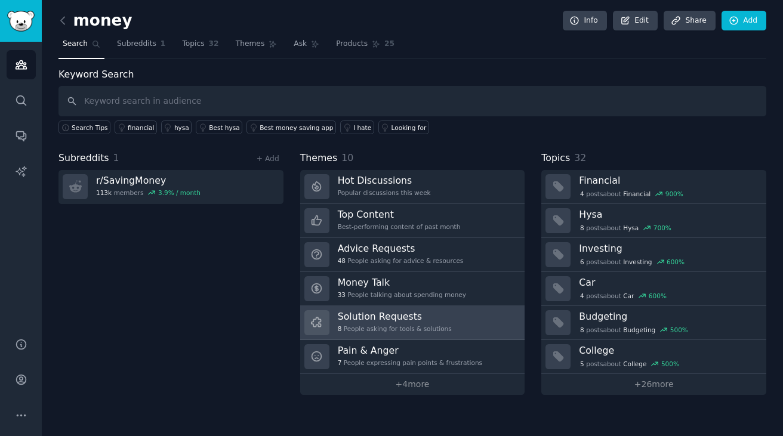
click at [437, 327] on div "8 People asking for tools & solutions" at bounding box center [395, 329] width 114 height 8
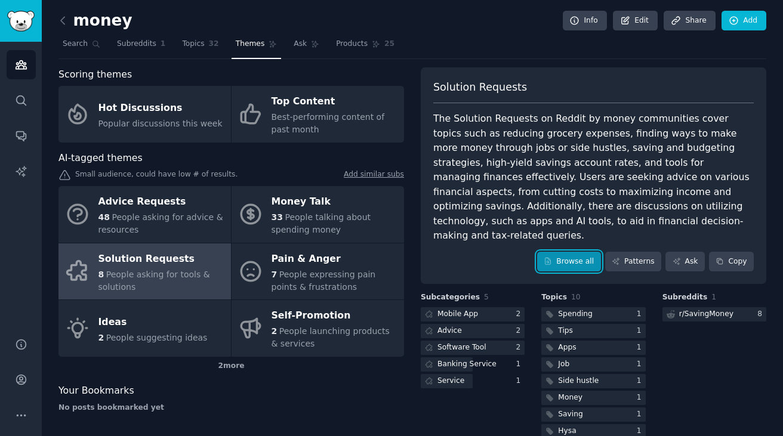
click at [563, 255] on link "Browse all" at bounding box center [569, 262] width 64 height 20
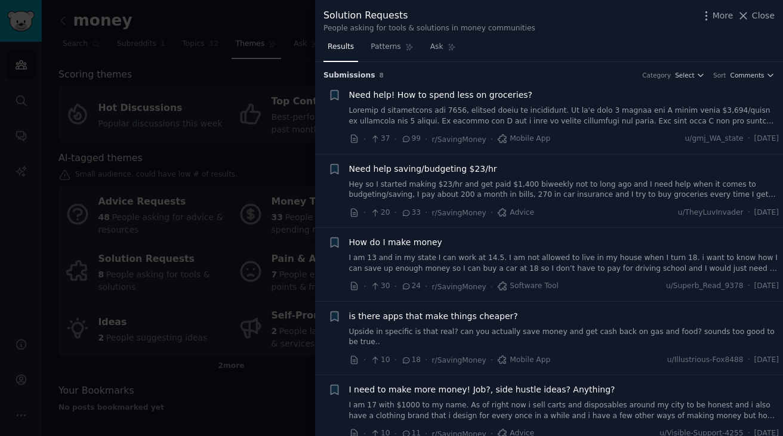
click at [283, 15] on div at bounding box center [391, 218] width 783 height 436
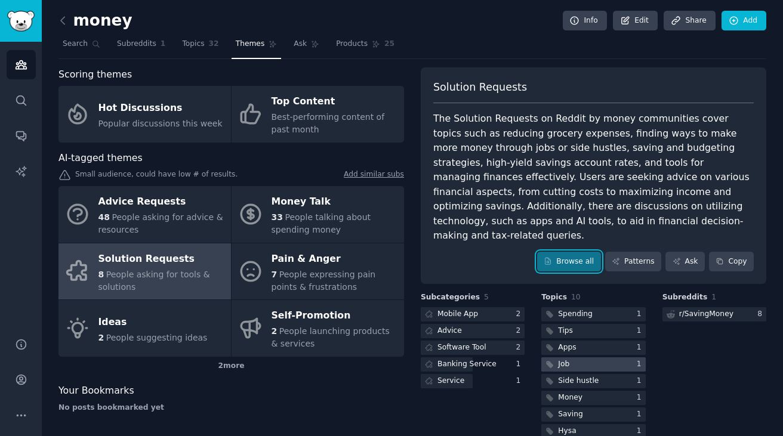
scroll to position [40, 0]
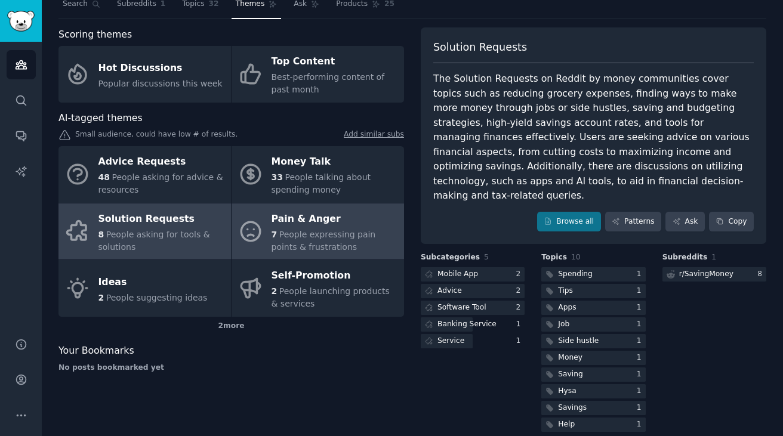
click at [305, 228] on div "7 People expressing pain points & frustrations" at bounding box center [334, 240] width 126 height 25
